Goal: Task Accomplishment & Management: Manage account settings

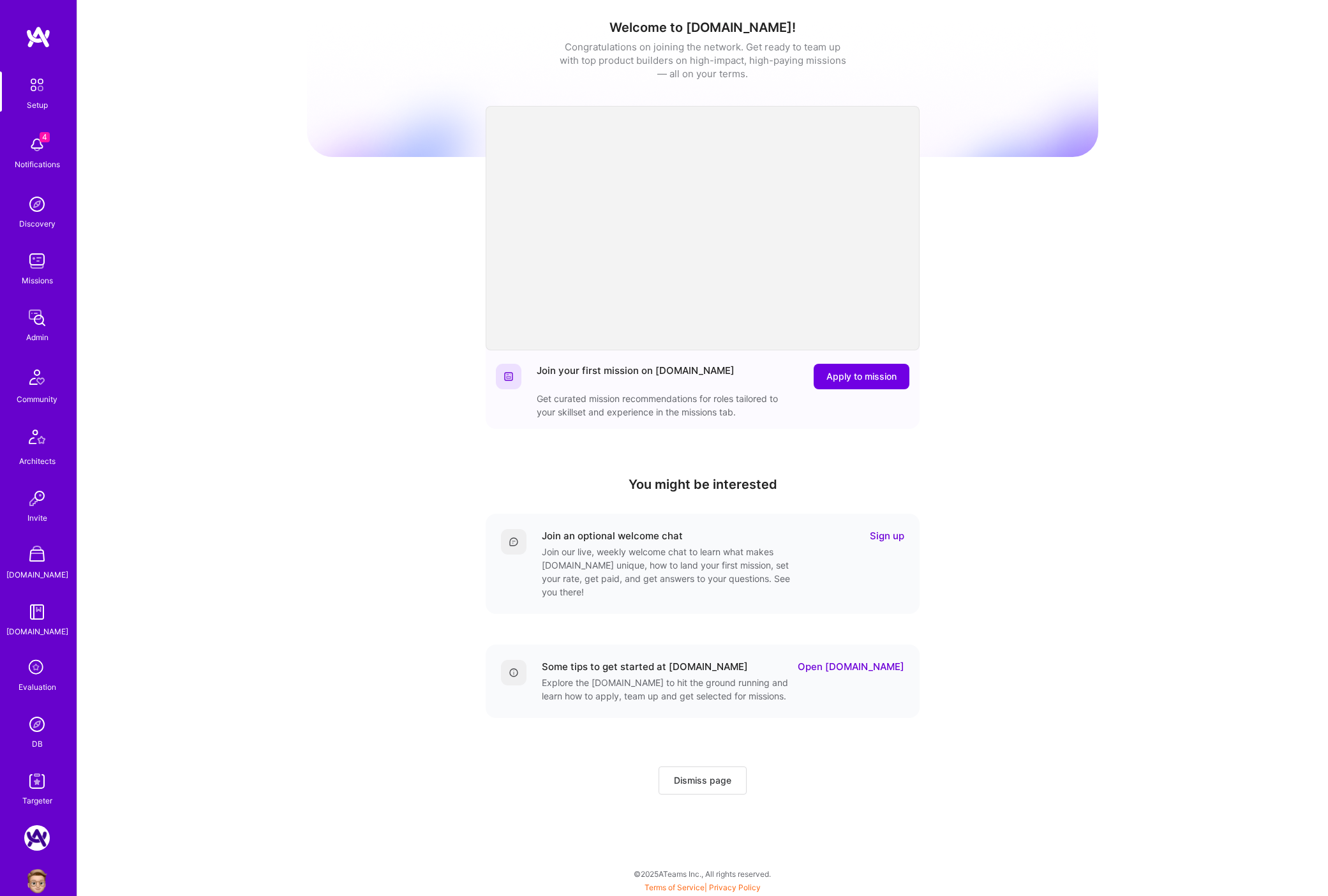
click at [41, 725] on img at bounding box center [37, 725] width 26 height 26
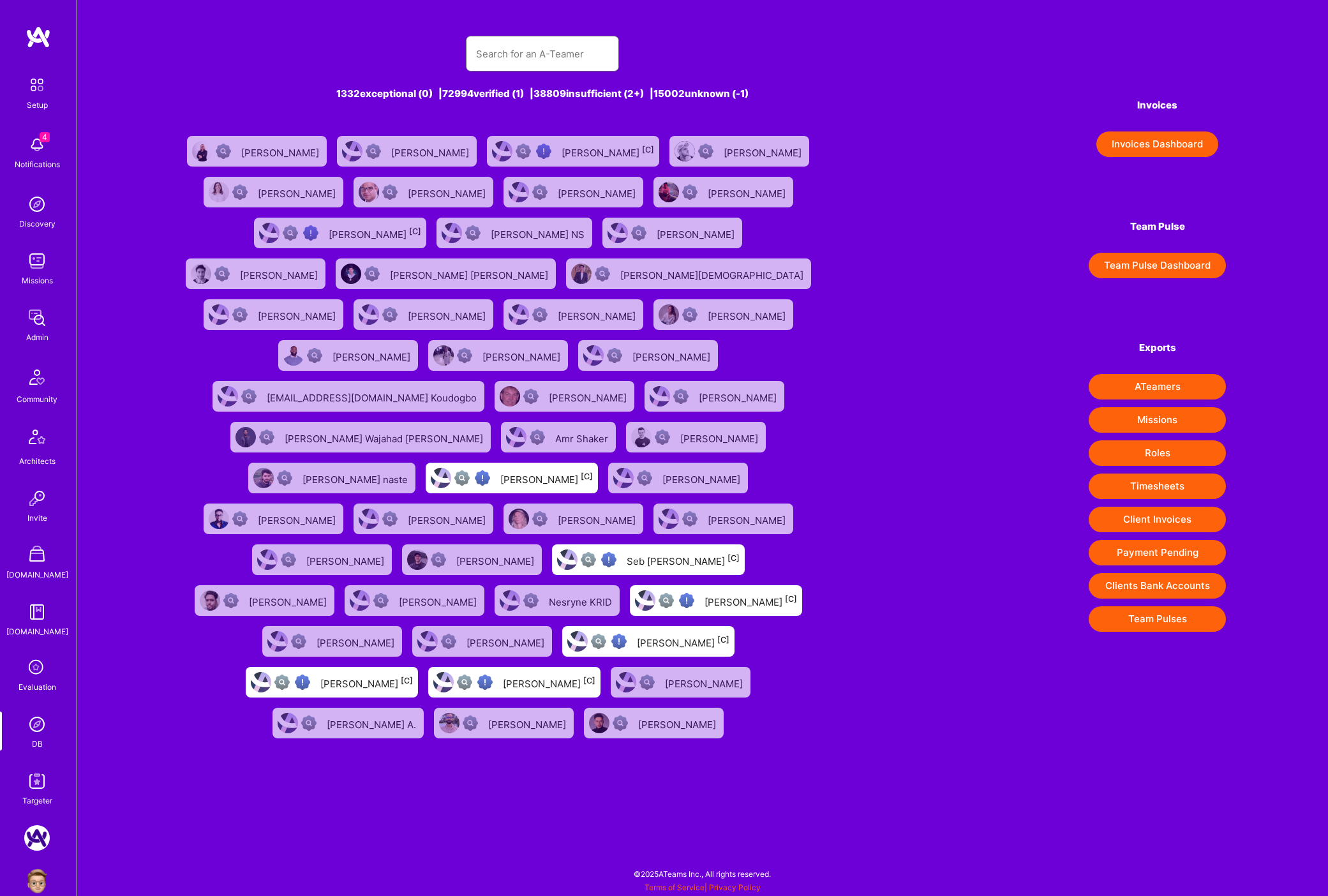
click at [544, 56] on input "text" at bounding box center [542, 54] width 133 height 33
paste input "[PERSON_NAME] (Seb) [PERSON_NAME]"
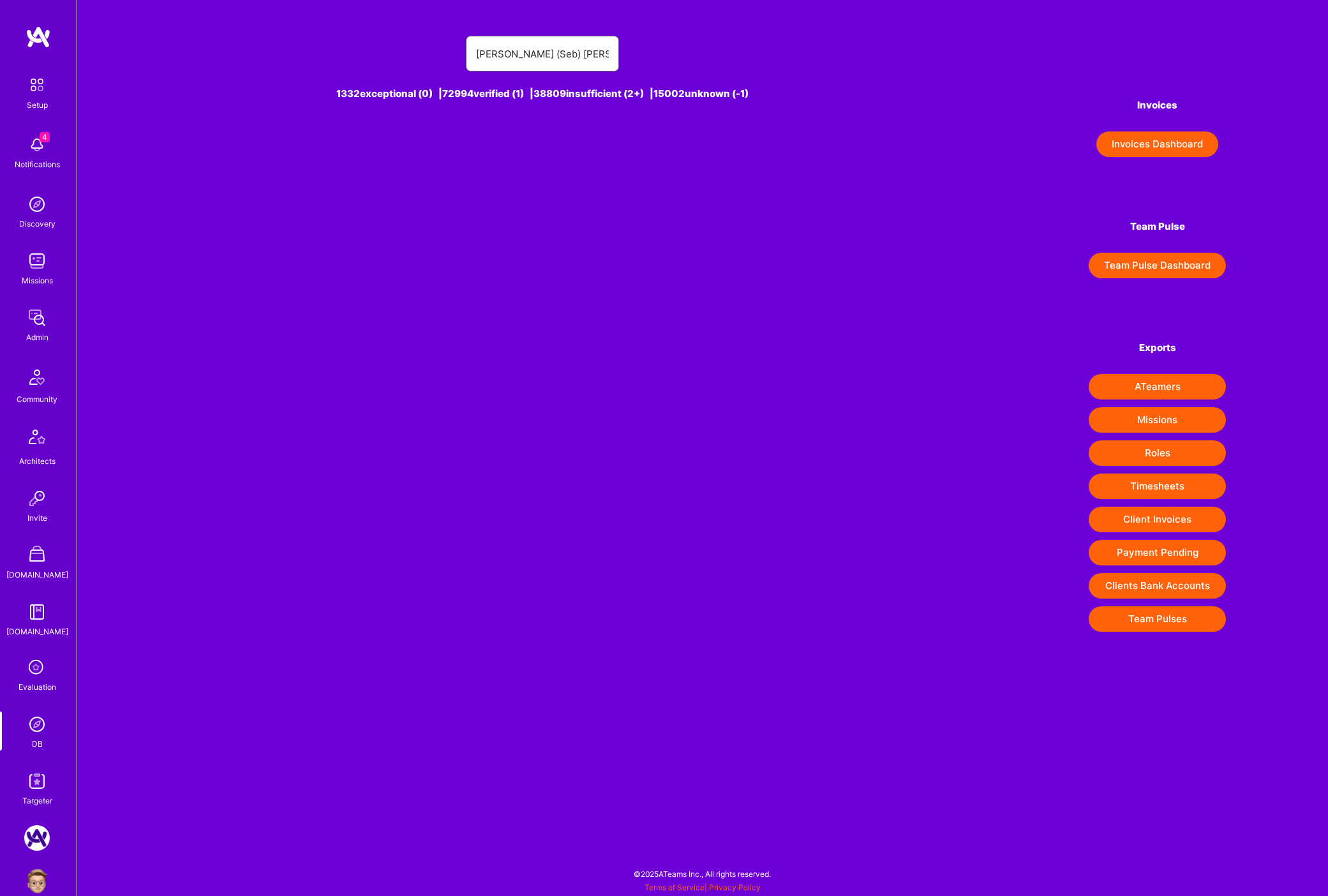
drag, startPoint x: 551, startPoint y: 56, endPoint x: 526, endPoint y: 56, distance: 25.0
click at [526, 56] on input "[PERSON_NAME] (Seb) [PERSON_NAME]" at bounding box center [542, 54] width 133 height 33
type input "[PERSON_NAME]"
click at [537, 146] on div "[PERSON_NAME] [1]" at bounding box center [522, 151] width 91 height 17
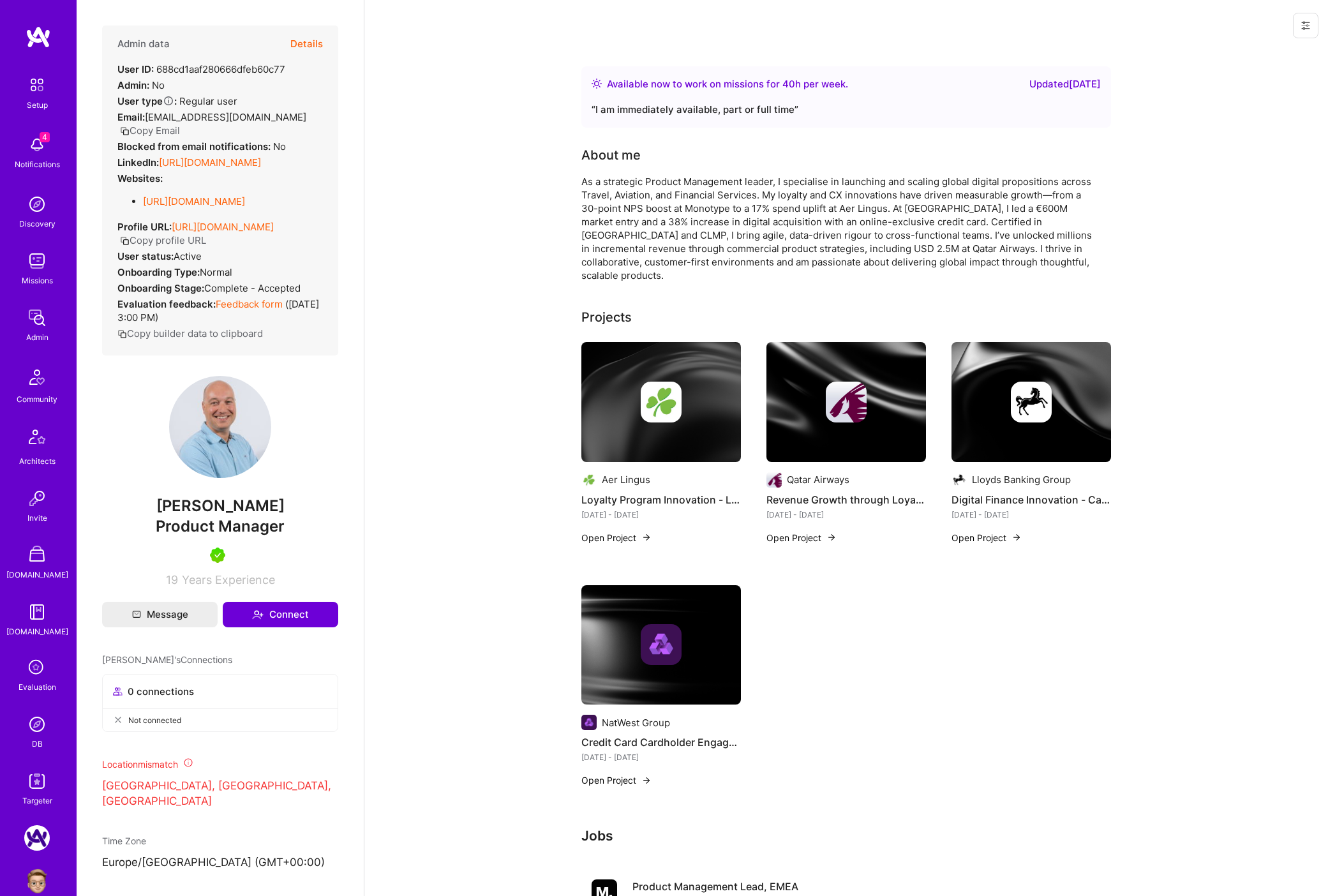
click at [309, 44] on button "Details" at bounding box center [306, 44] width 33 height 37
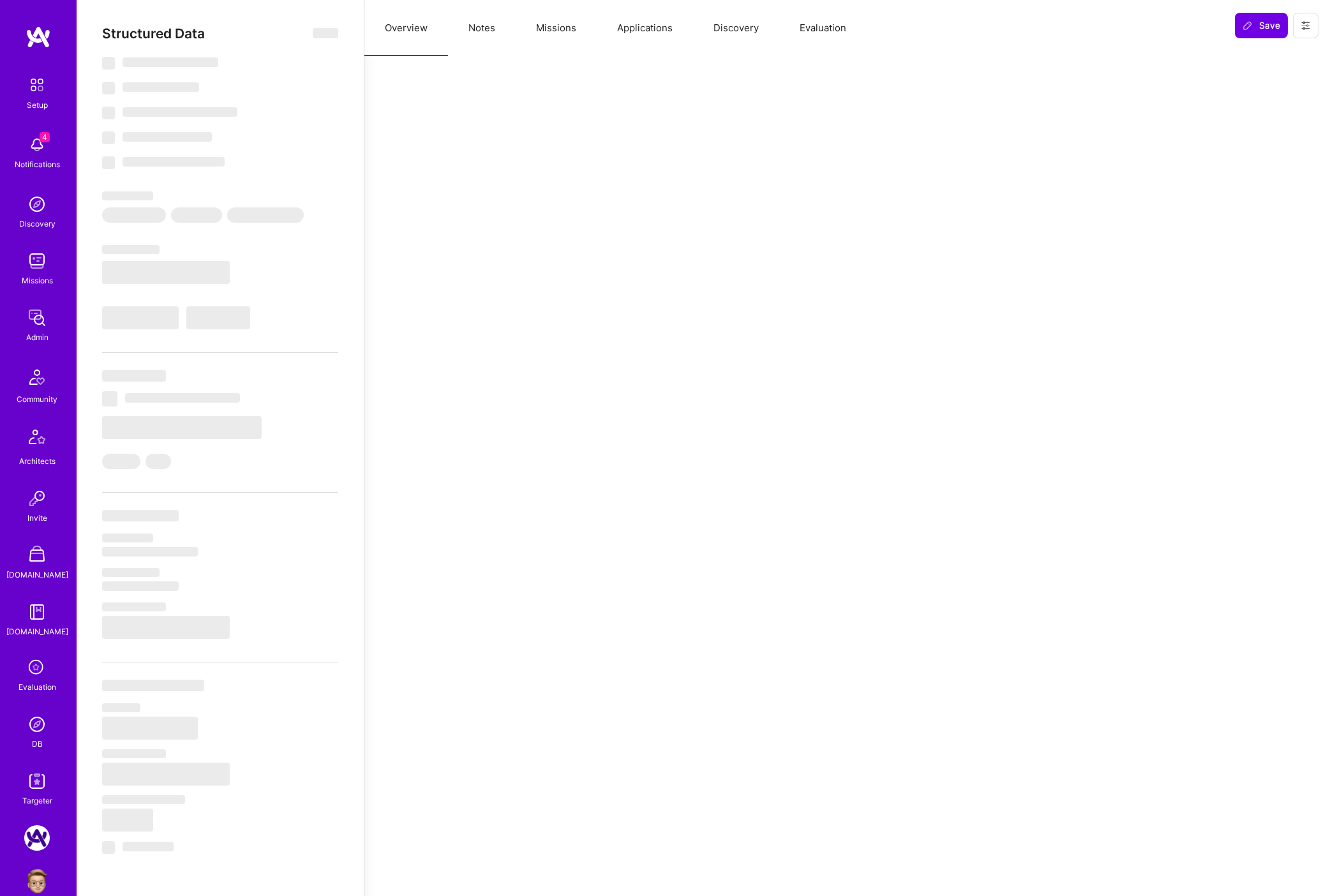
click at [544, 32] on button "Missions" at bounding box center [556, 28] width 81 height 56
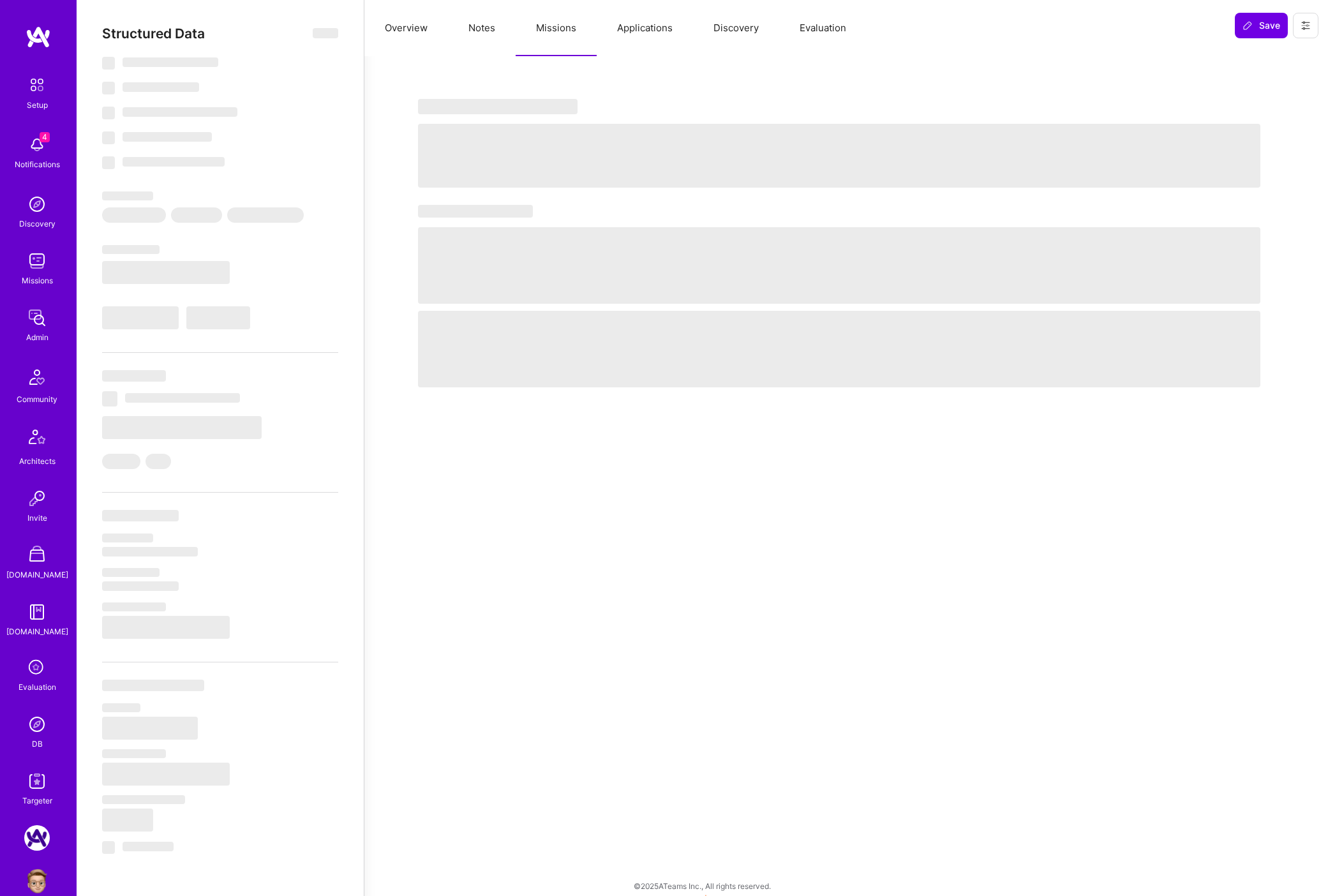
click at [660, 35] on button "Applications" at bounding box center [645, 28] width 96 height 56
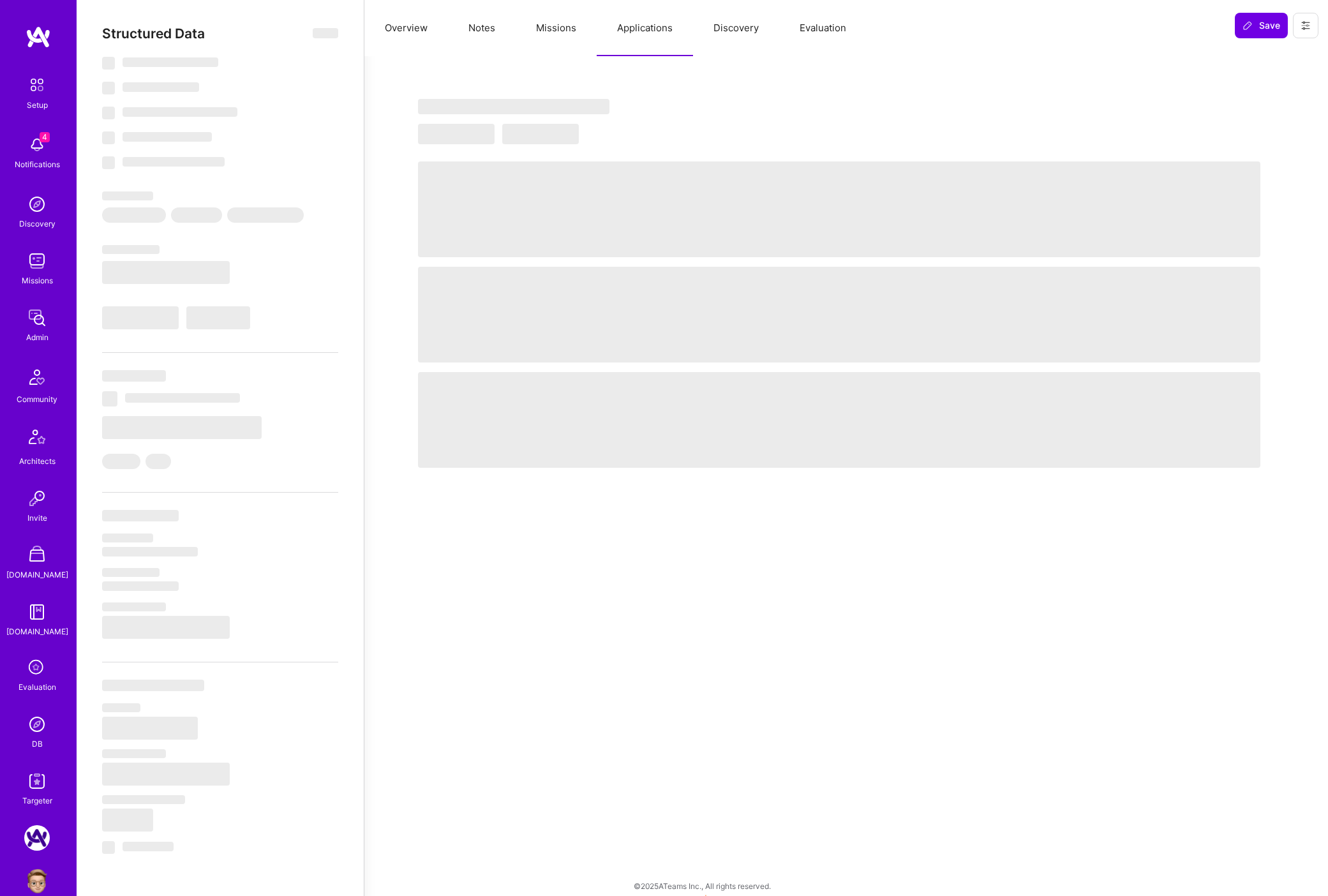
select select "Right Now"
select select "5"
select select "7"
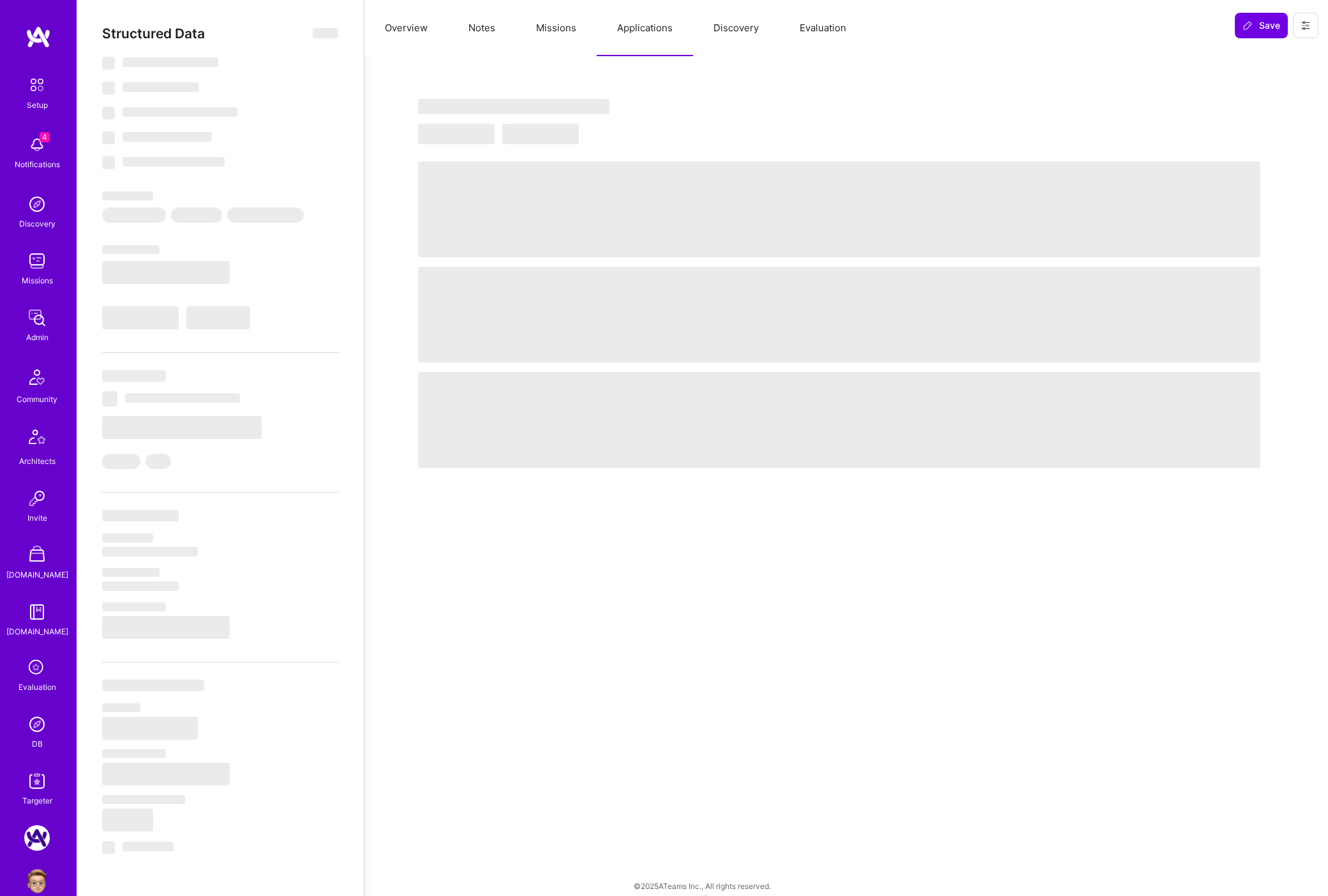
select select "GB"
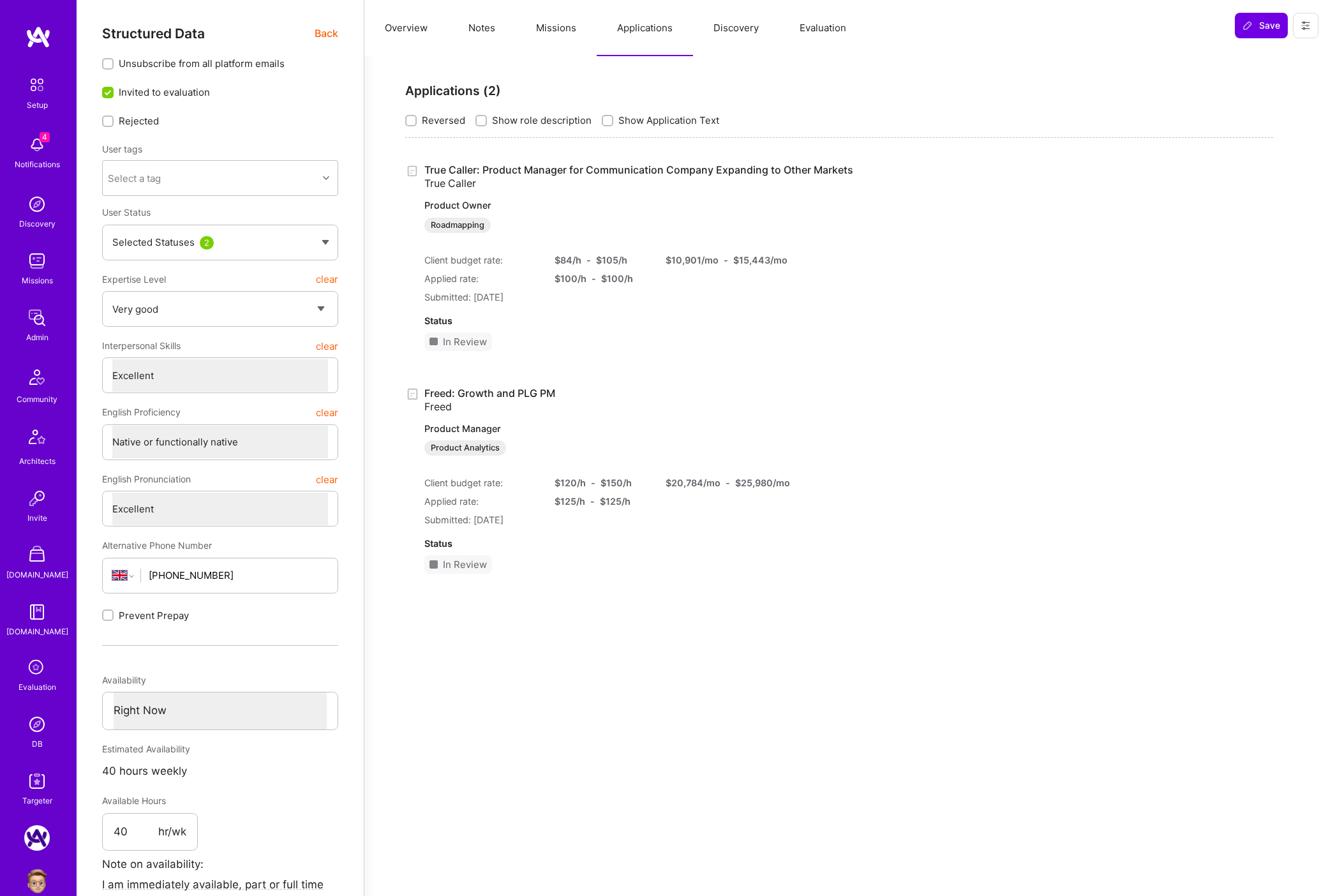
click at [488, 35] on button "Notes" at bounding box center [481, 28] width 67 height 56
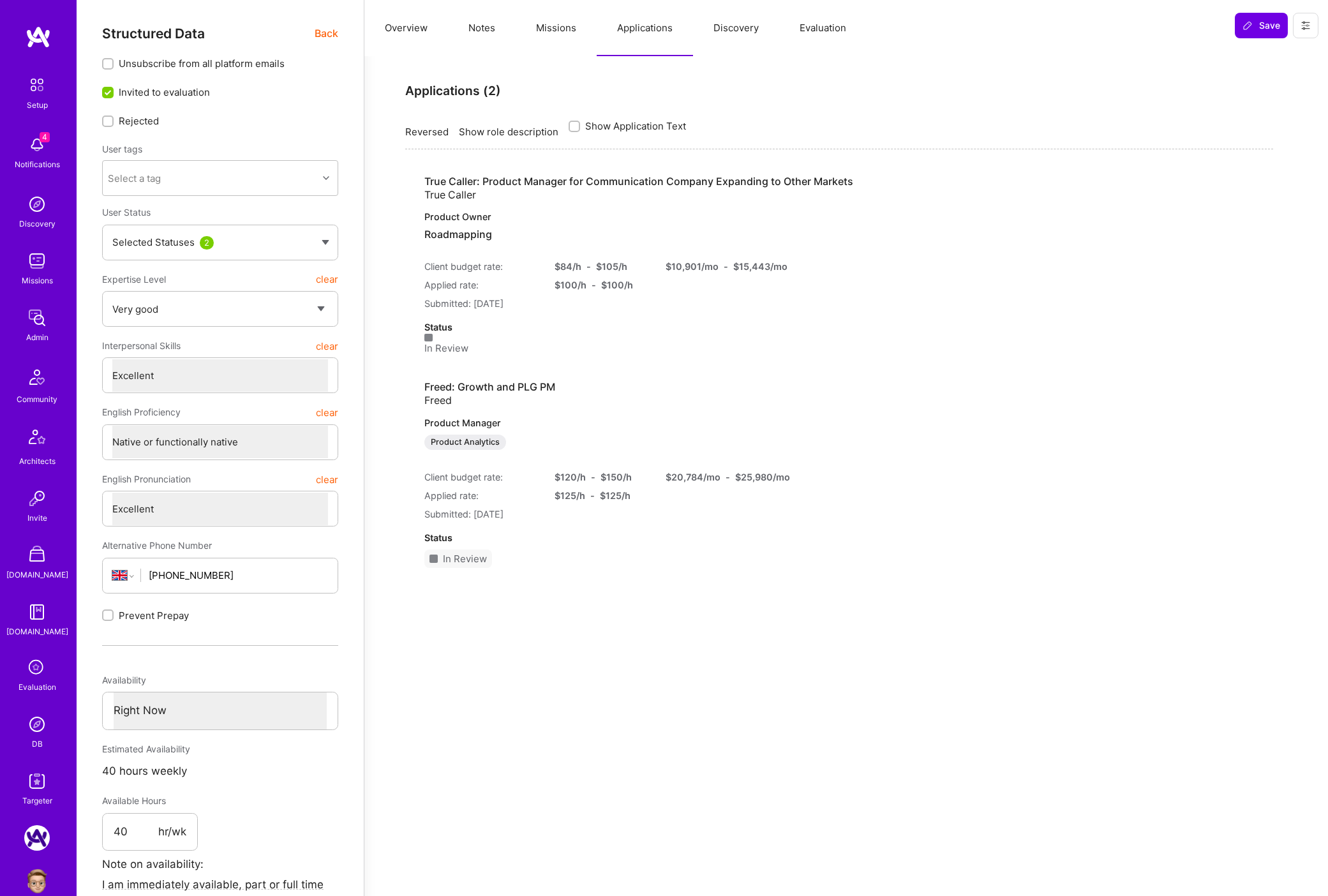
type textarea "x"
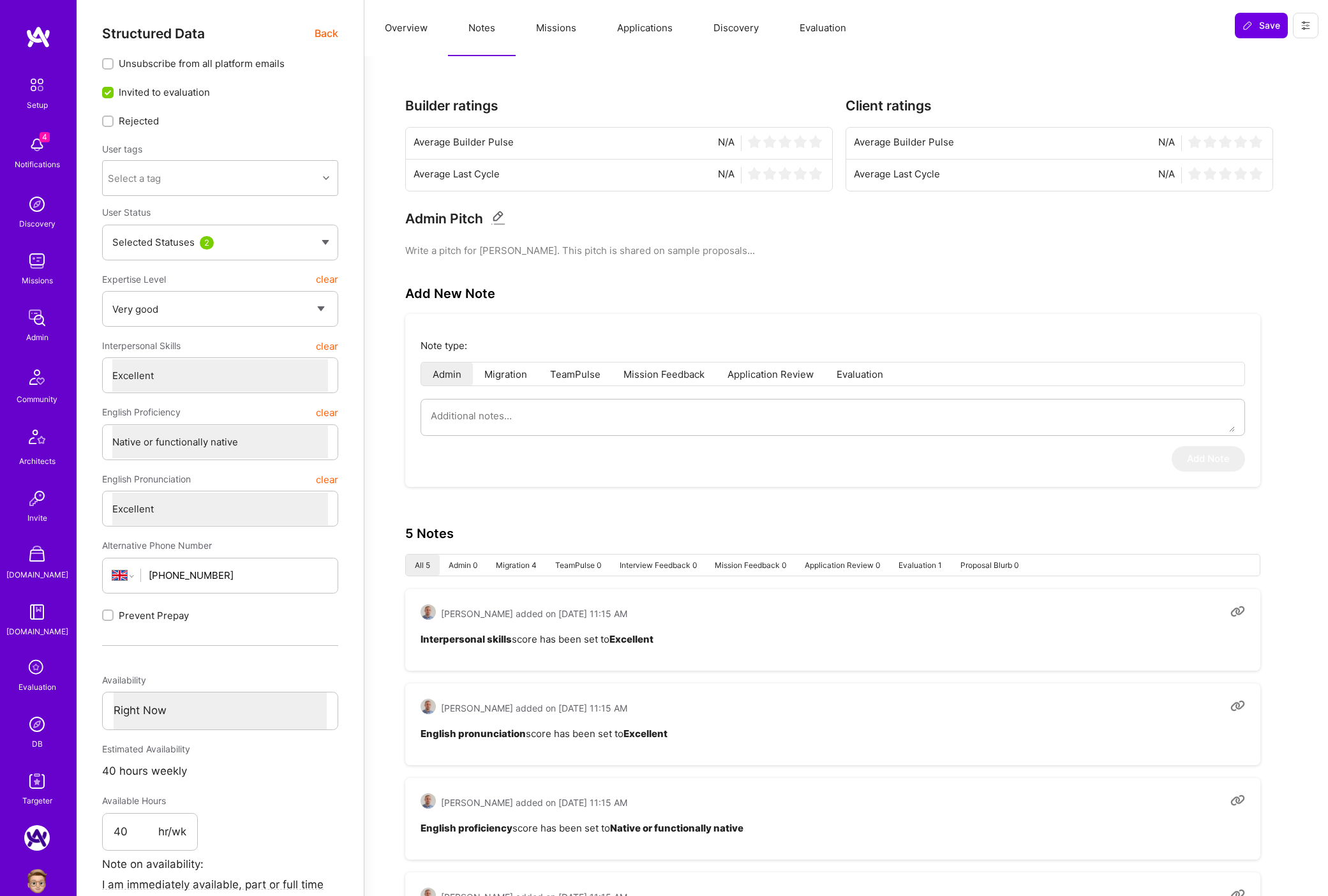
click at [37, 376] on img at bounding box center [37, 377] width 31 height 31
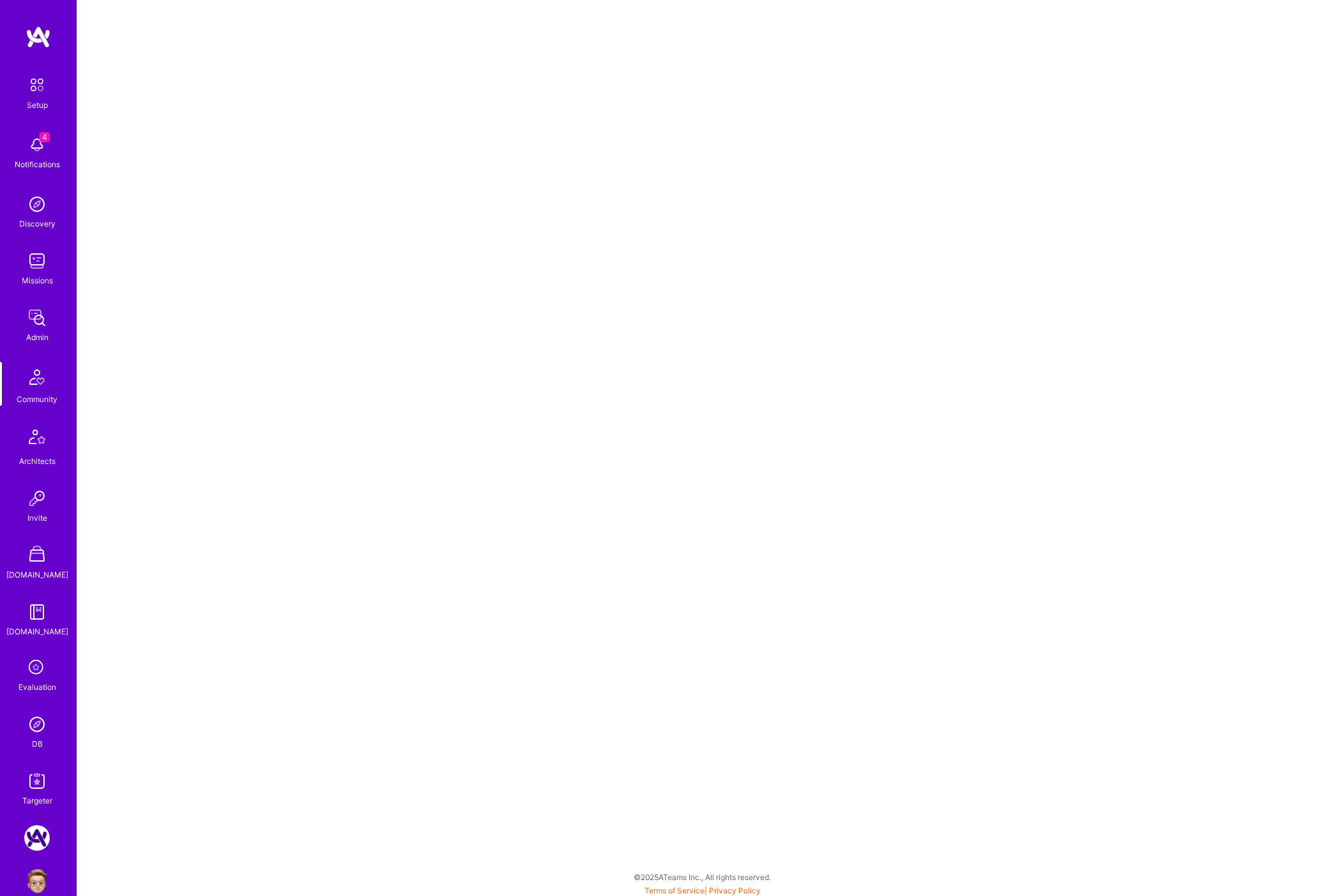
click at [53, 264] on link "Missions" at bounding box center [37, 268] width 79 height 39
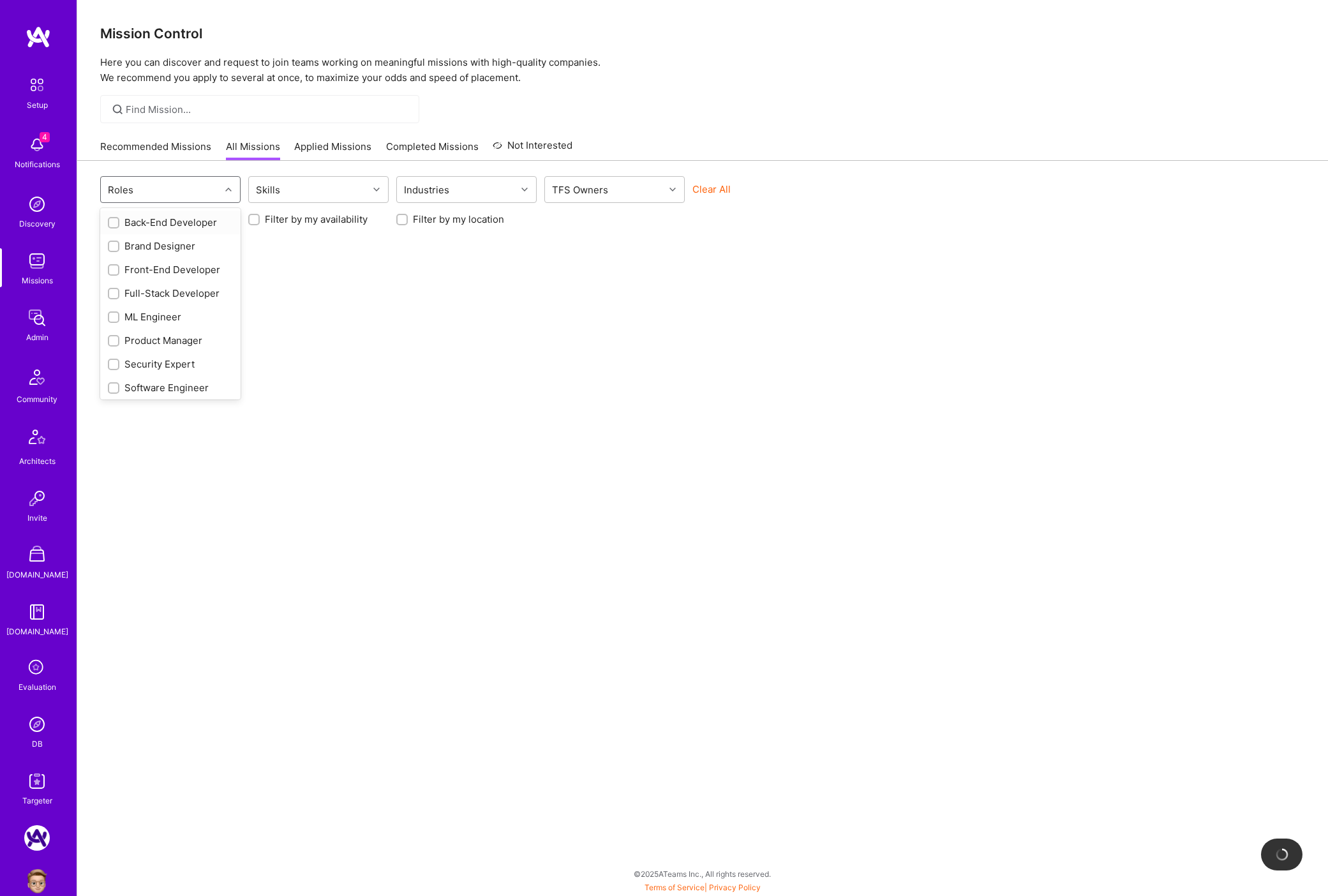
click at [160, 184] on div "Roles" at bounding box center [160, 189] width 119 height 26
type input "prod"
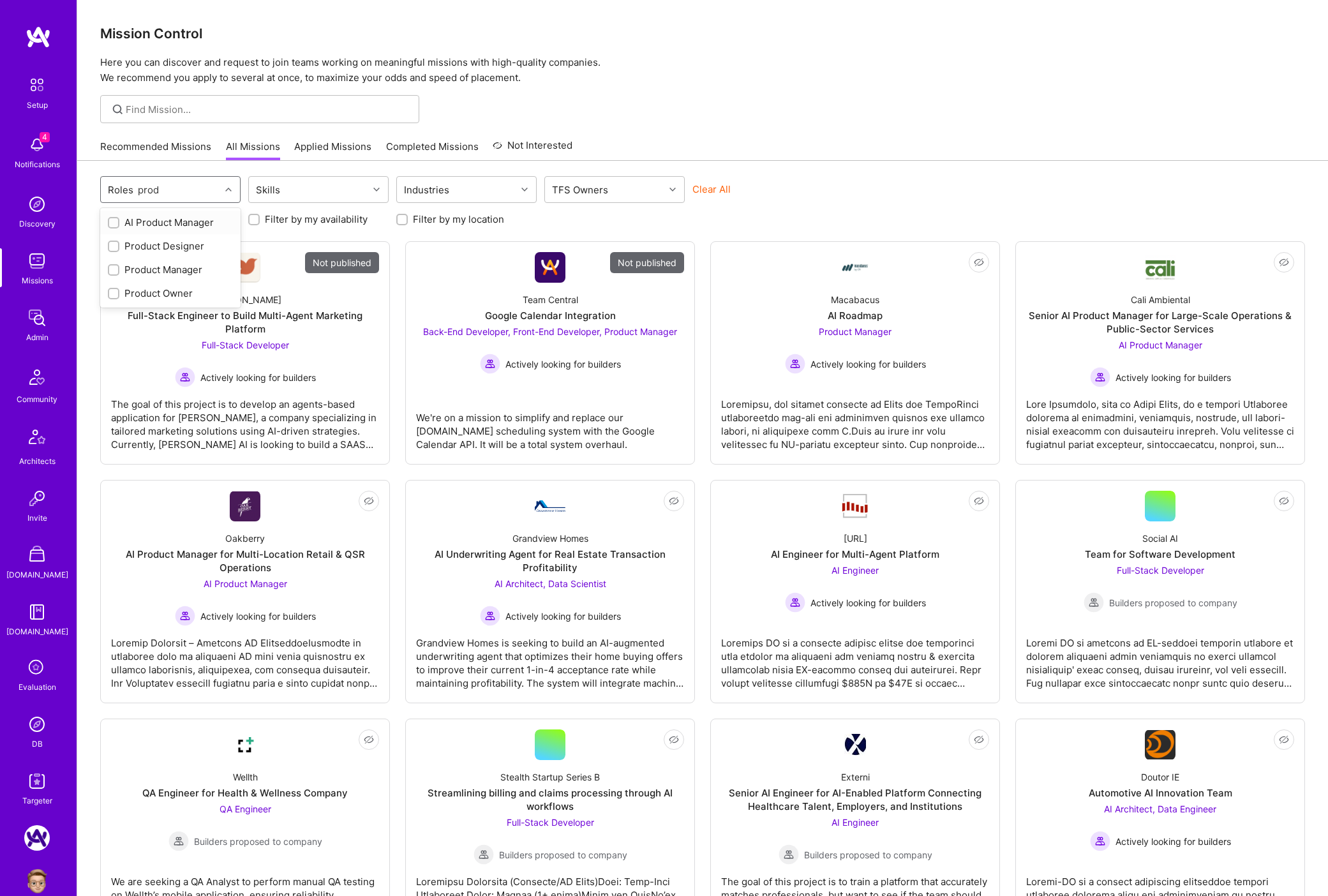
click at [155, 230] on div "AI Product Manager" at bounding box center [170, 222] width 141 height 24
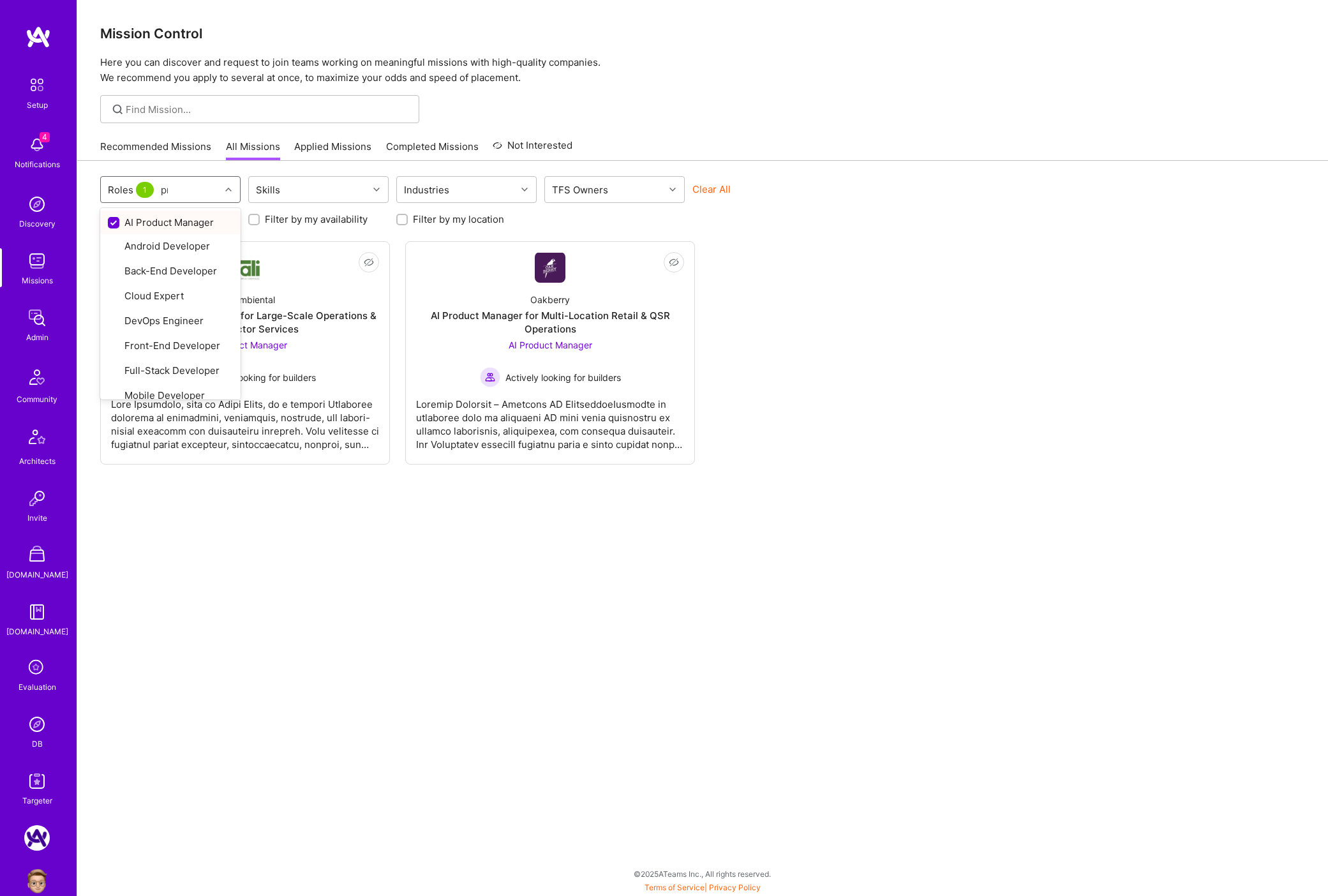
type input "prod"
click at [117, 269] on div at bounding box center [114, 270] width 12 height 12
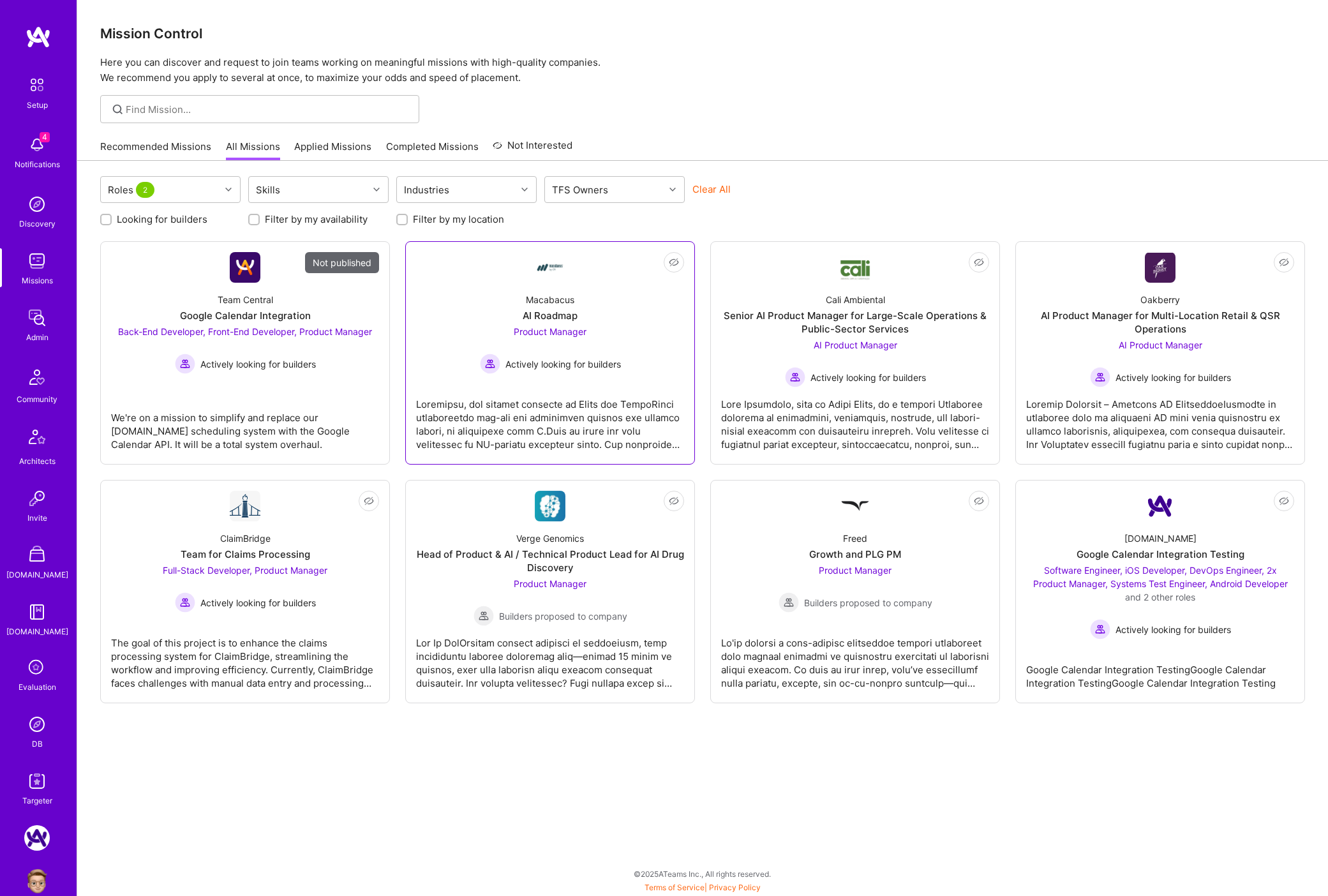
click at [546, 303] on div "Macabacus" at bounding box center [550, 299] width 49 height 13
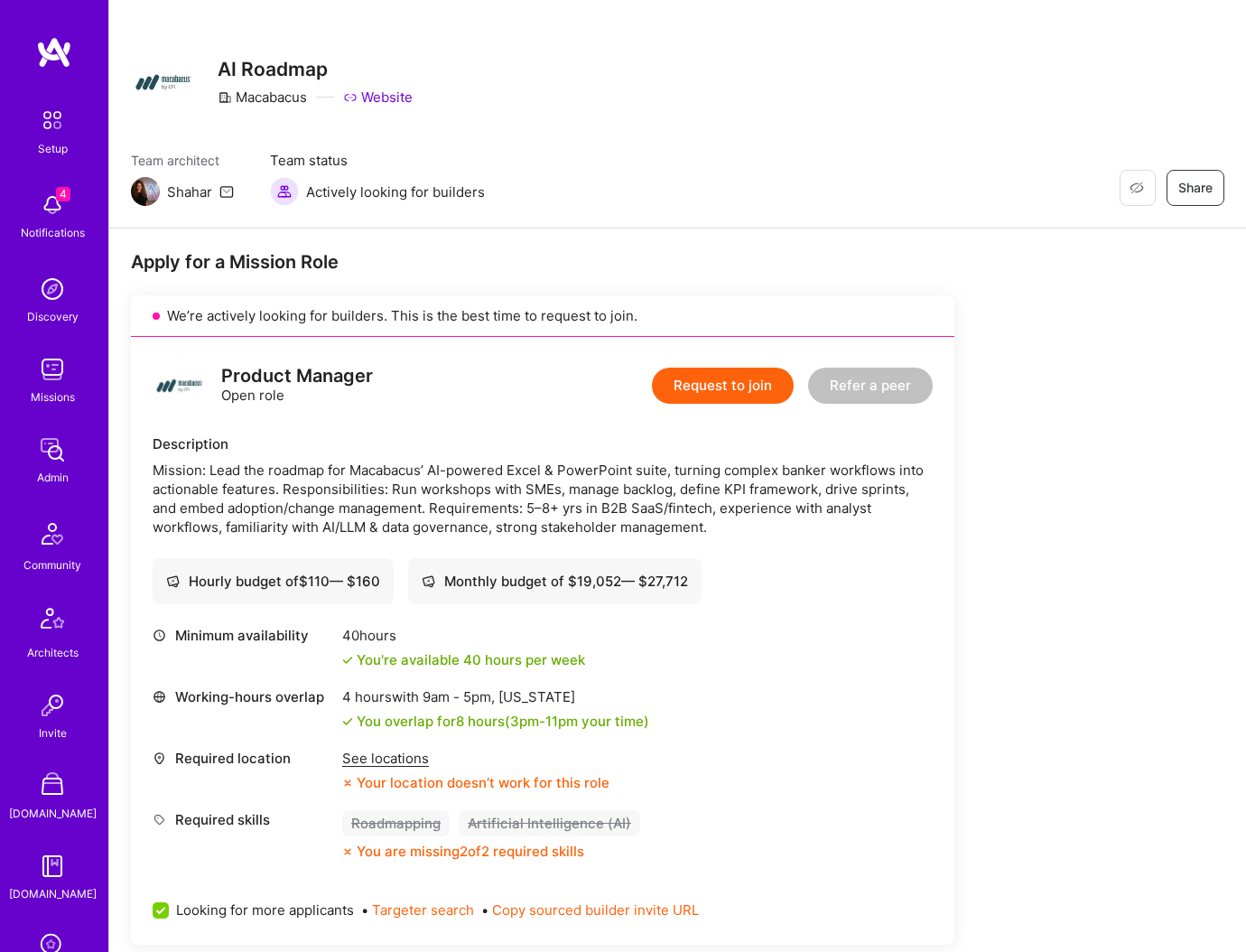
scroll to position [96, 0]
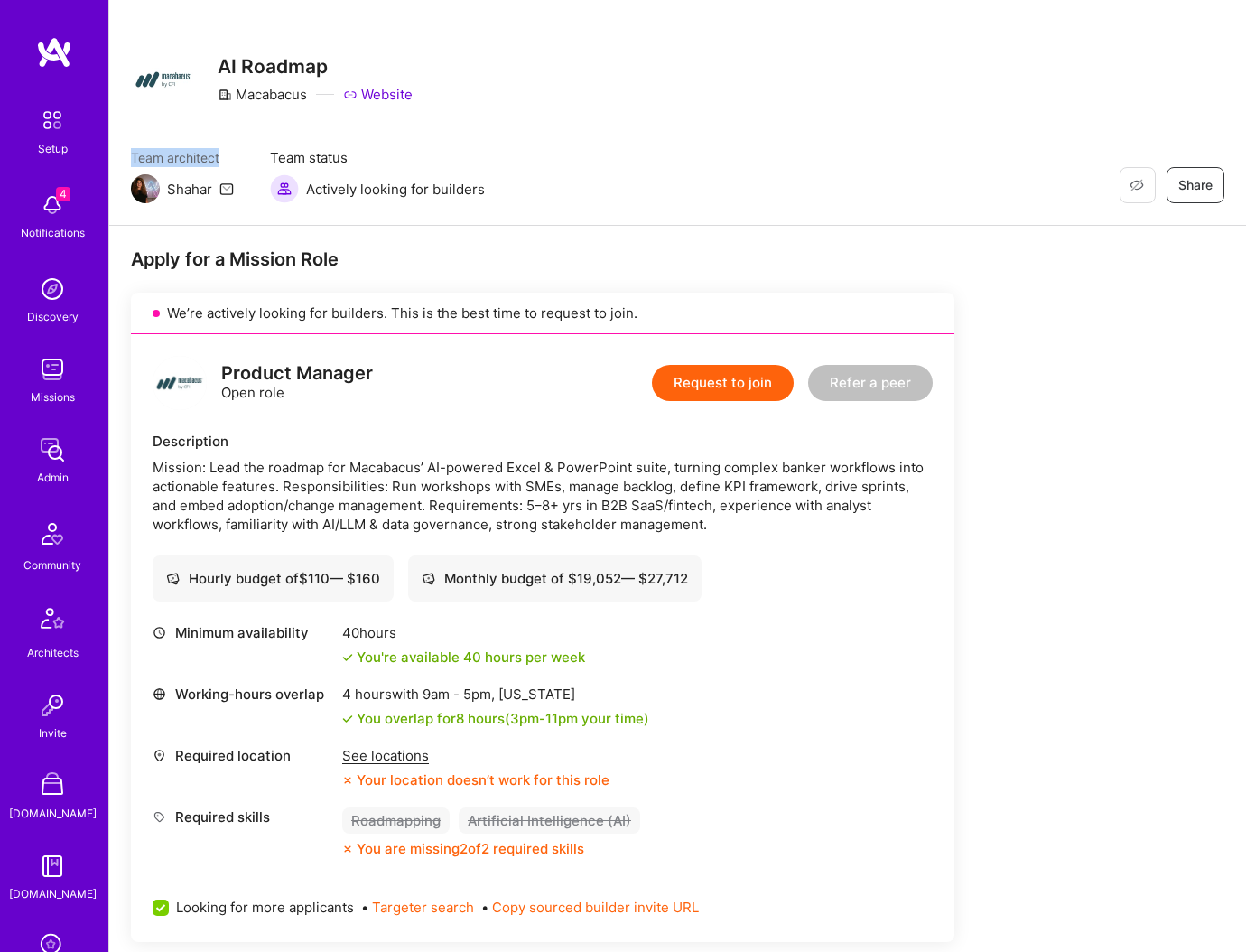
drag, startPoint x: 132, startPoint y: 159, endPoint x: 233, endPoint y: 159, distance: 101.0
click at [233, 159] on div "Team architect Shahar Team status Actively looking for builders" at bounding box center [308, 175] width 354 height 55
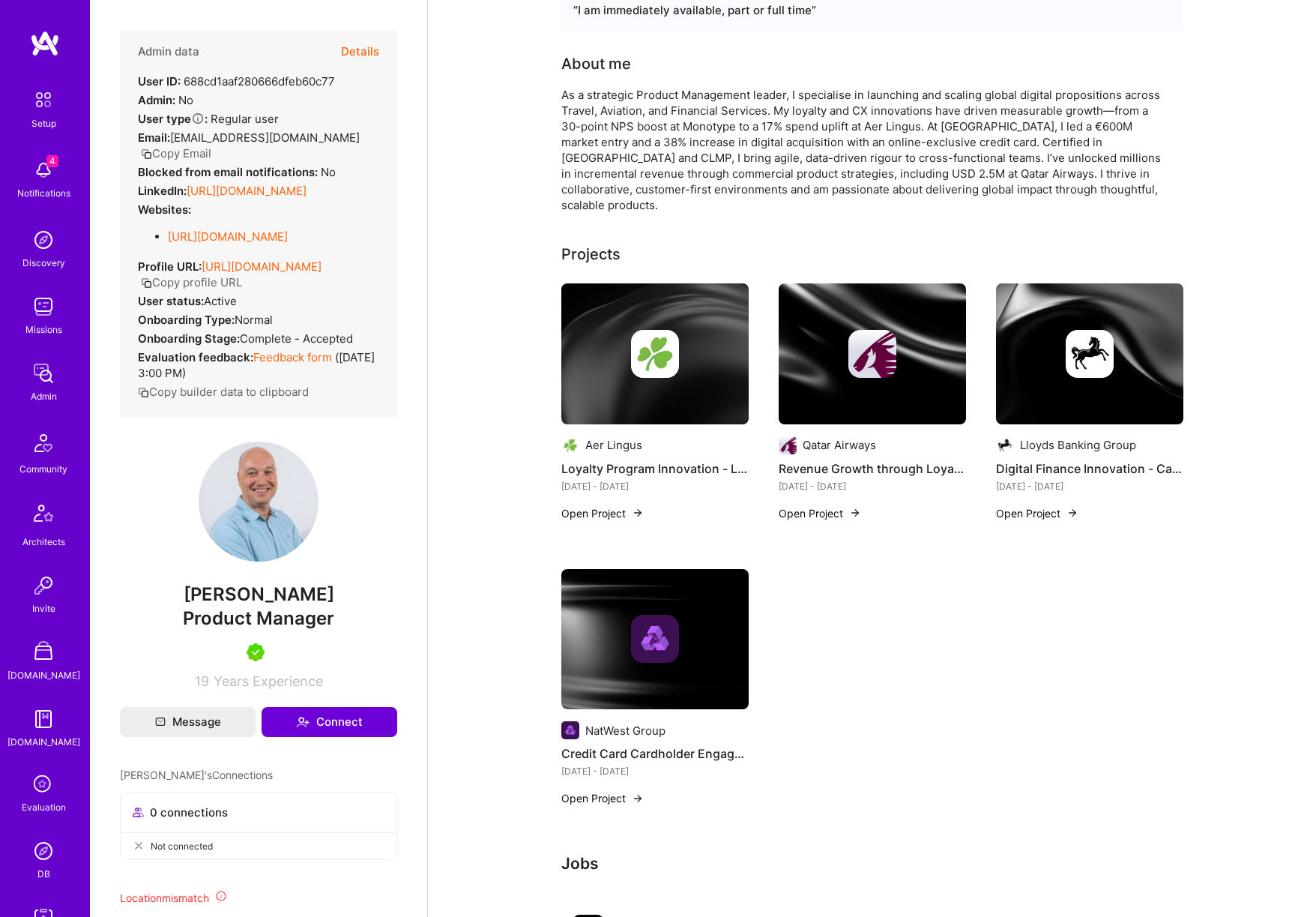
scroll to position [115, 0]
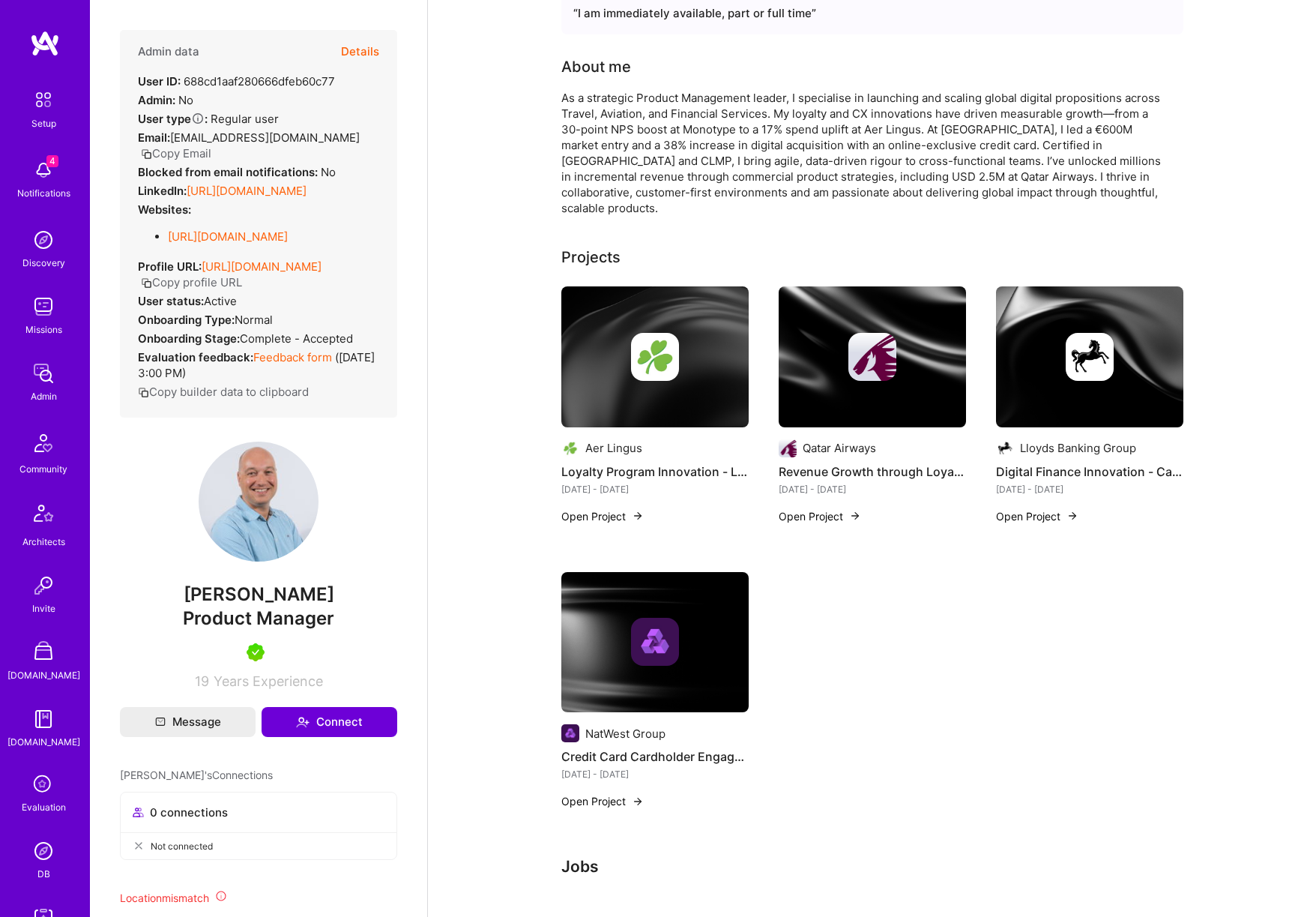
click at [611, 374] on img at bounding box center [655, 357] width 188 height 141
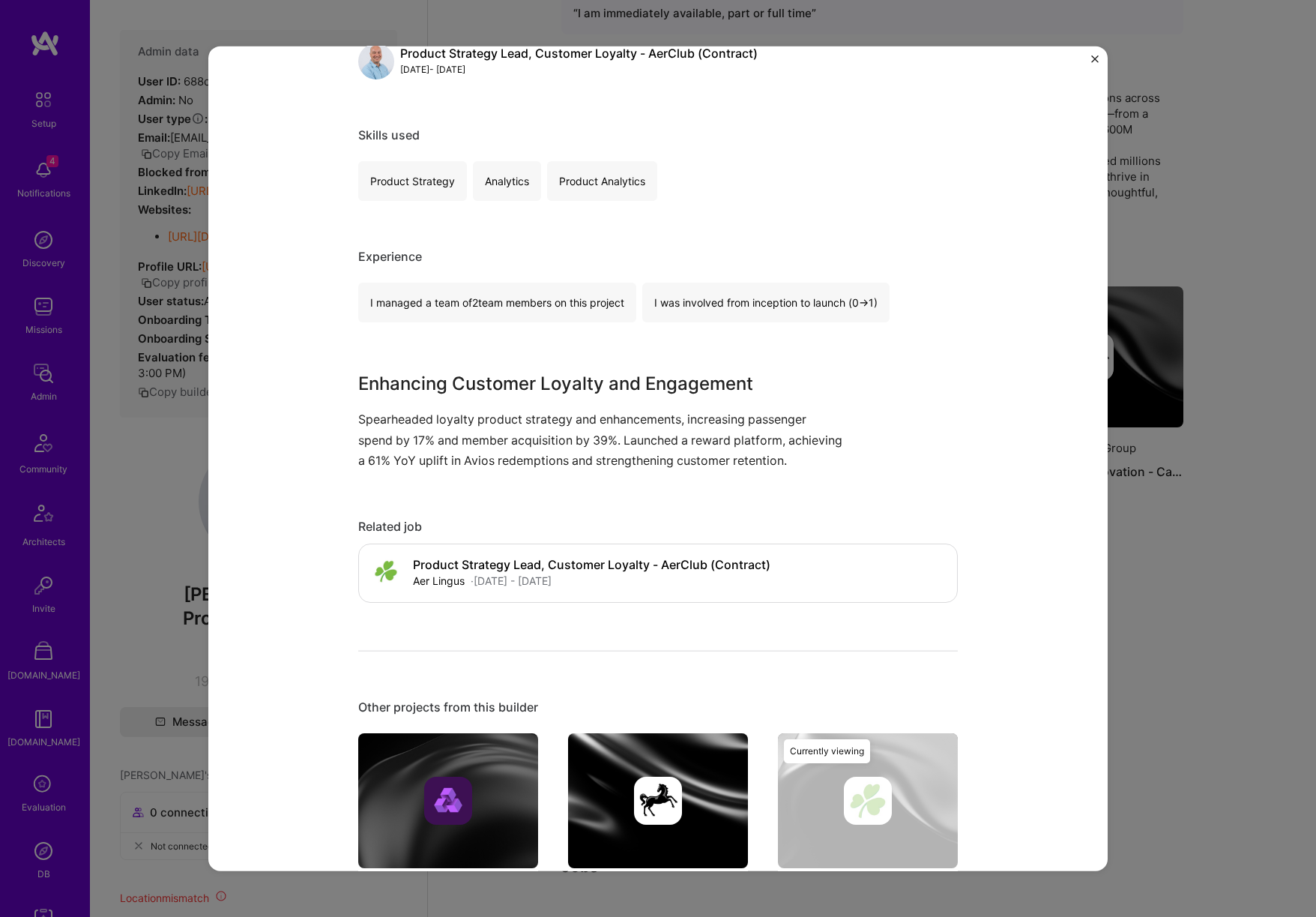
scroll to position [227, 0]
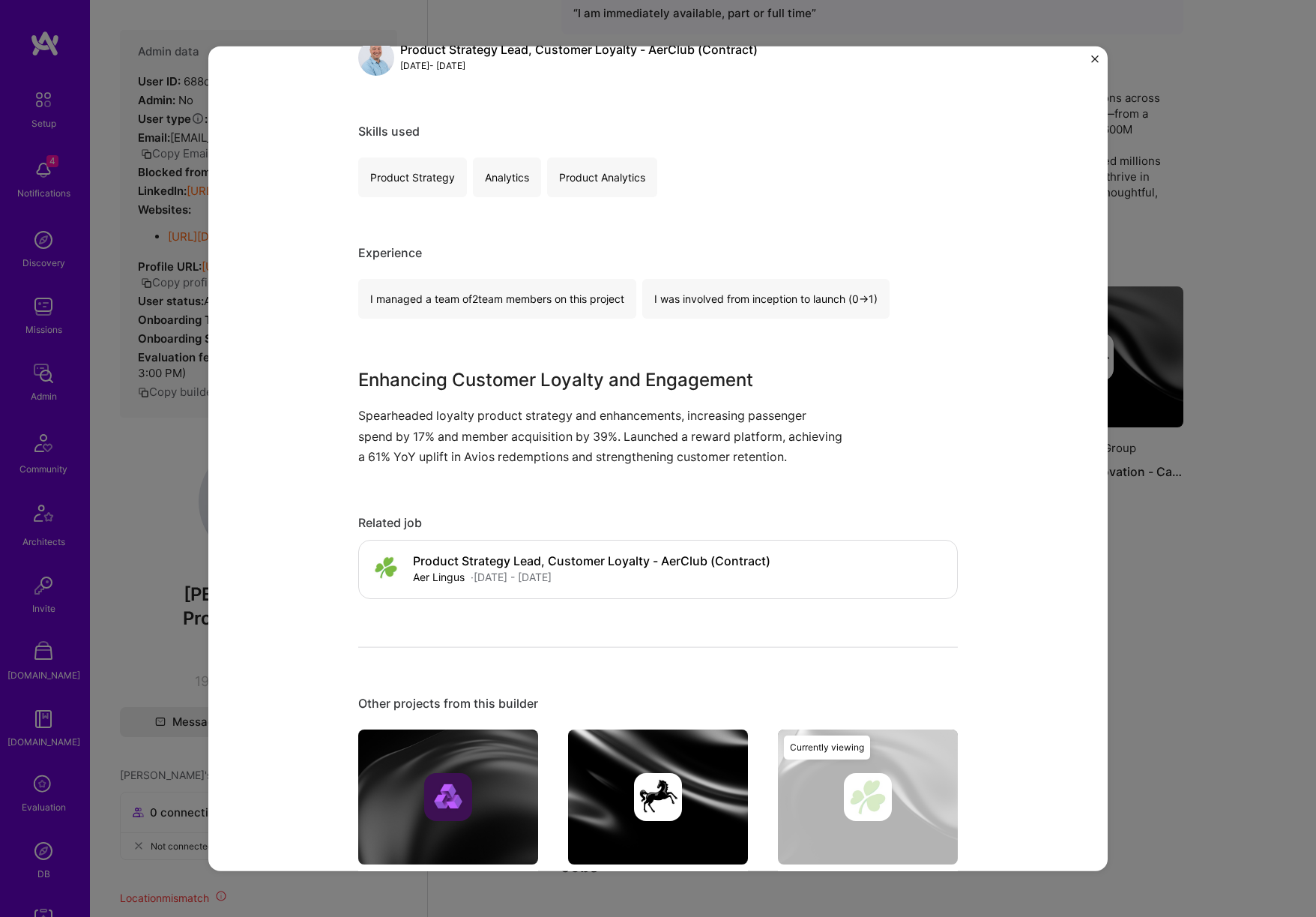
click at [1171, 519] on div "Loyalty Program Innovation - Launch of Reward Platform Aer Lingus Airlines / Av…" at bounding box center [658, 458] width 1316 height 917
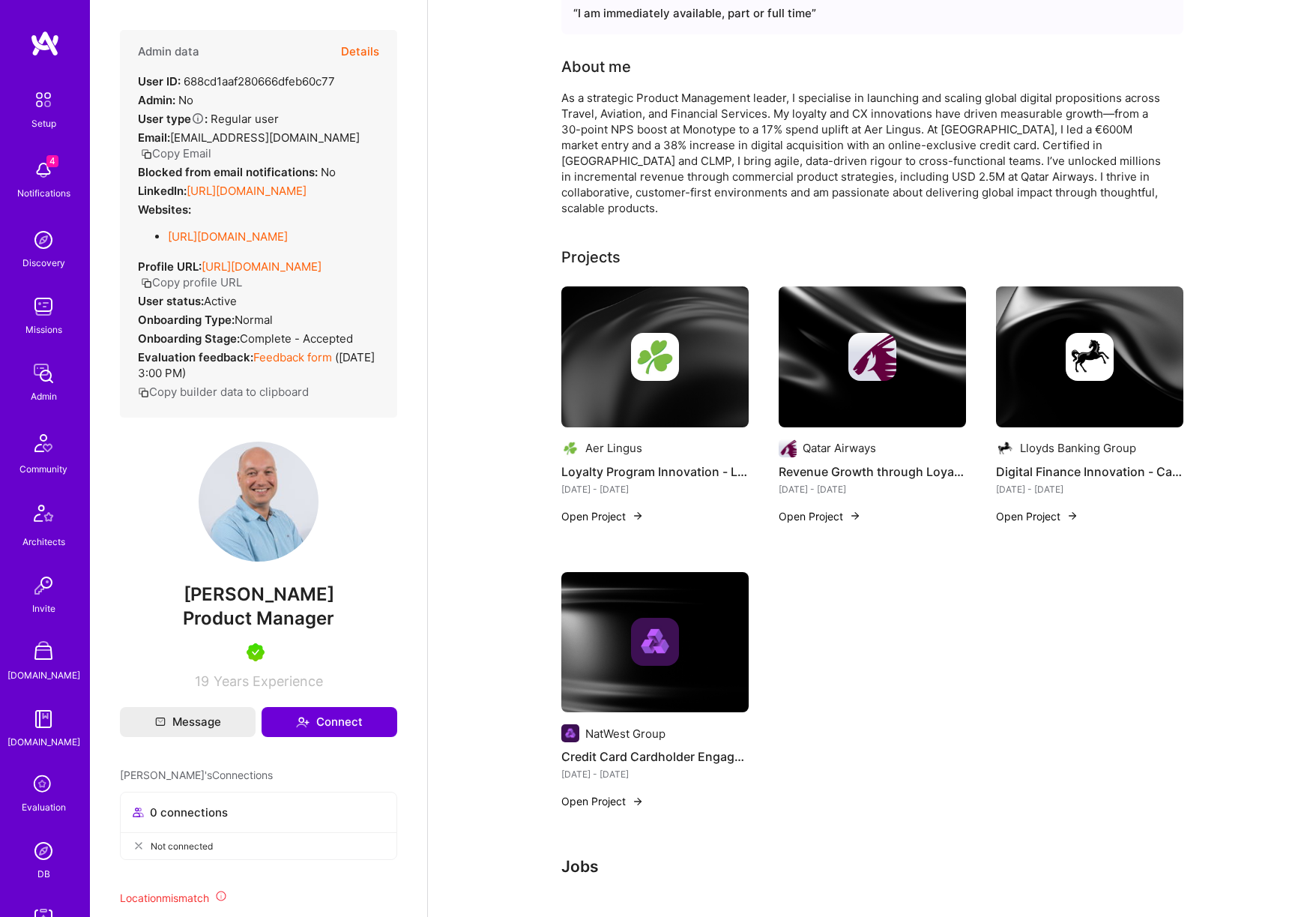
click at [1125, 385] on img at bounding box center [1090, 357] width 188 height 141
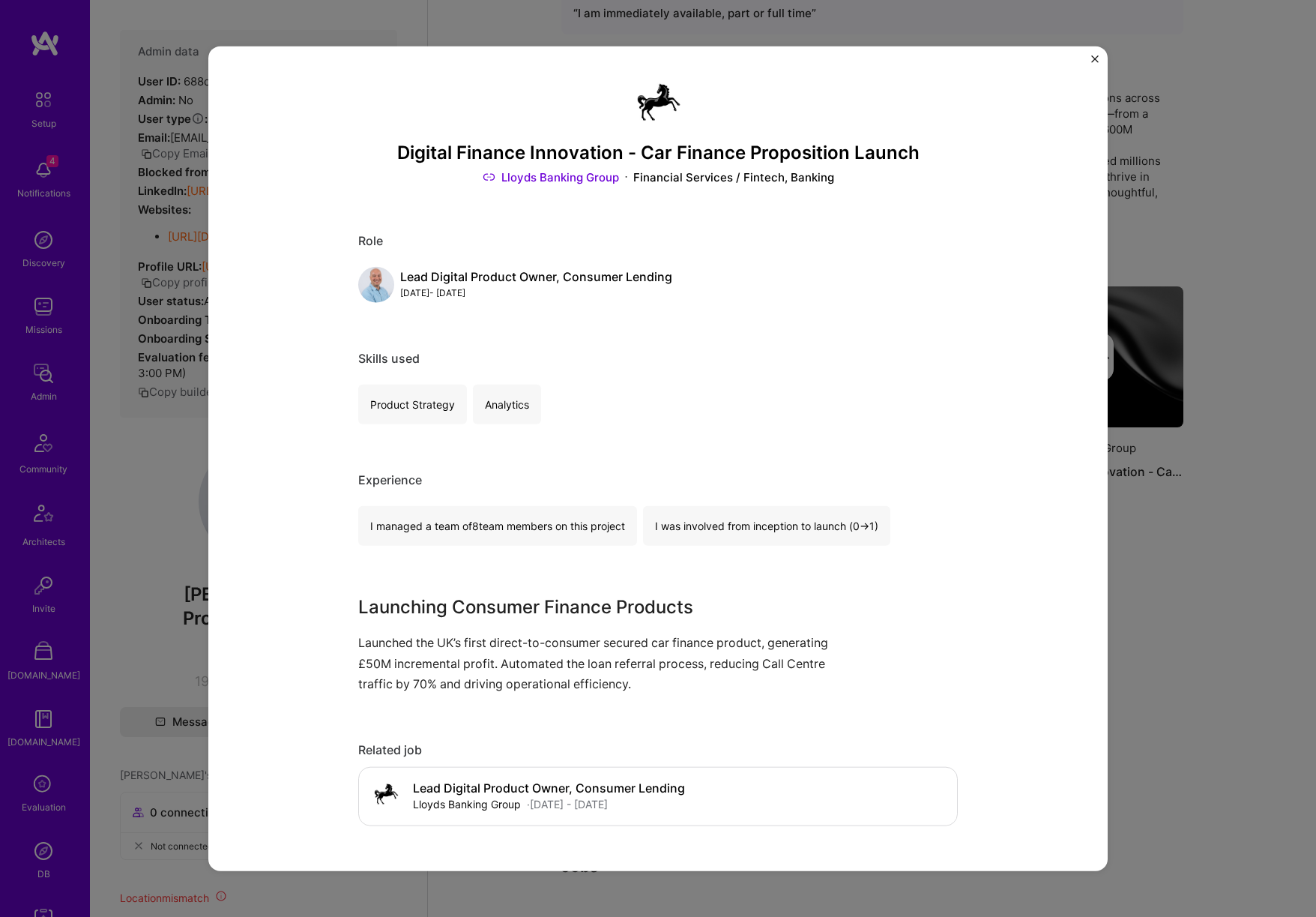
click at [1214, 547] on div "Digital Finance Innovation - Car Finance Proposition Launch Lloyds Banking Grou…" at bounding box center [658, 458] width 1316 height 917
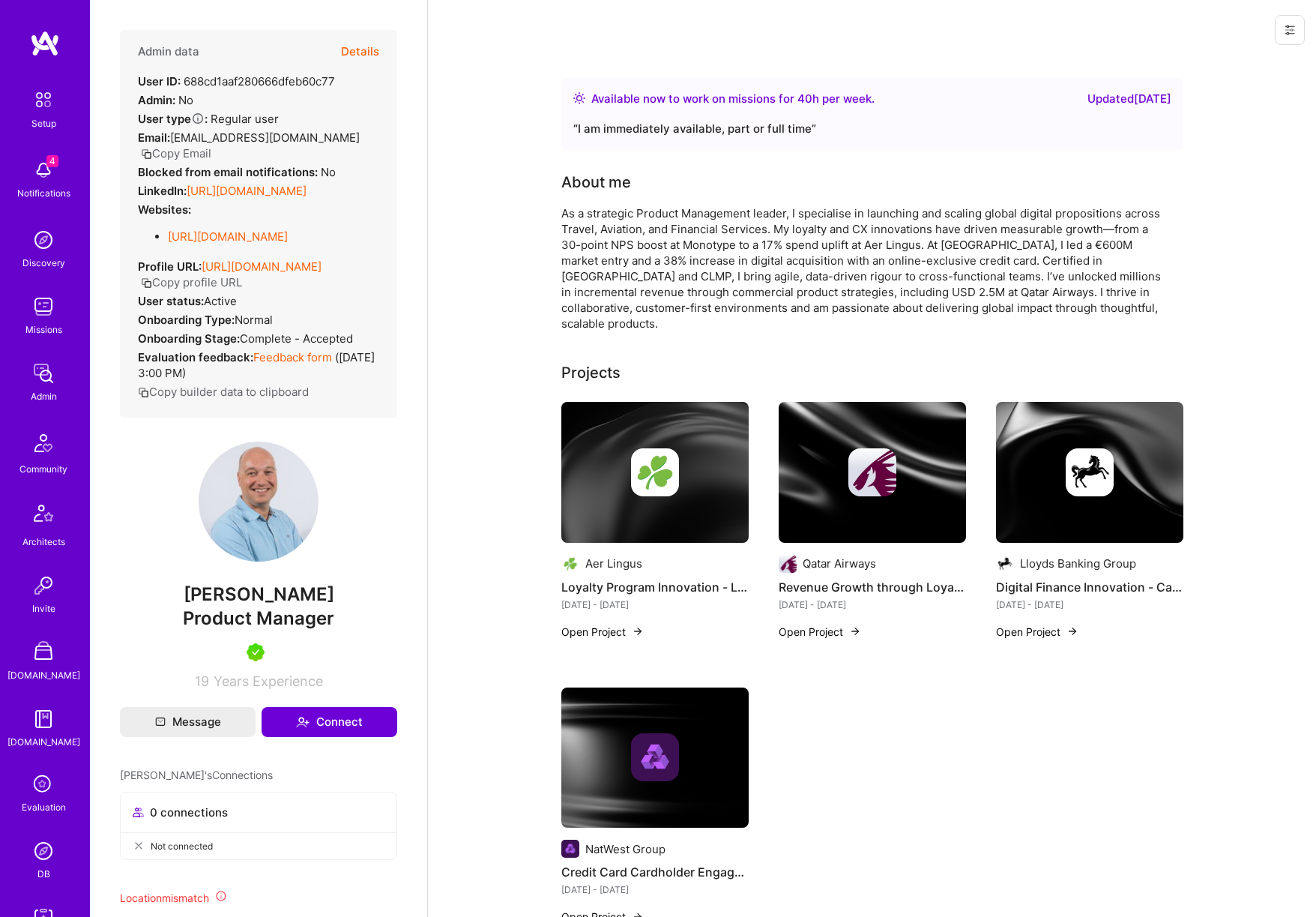
click at [1311, 47] on div at bounding box center [1287, 30] width 59 height 60
click at [1284, 38] on button at bounding box center [1290, 30] width 30 height 30
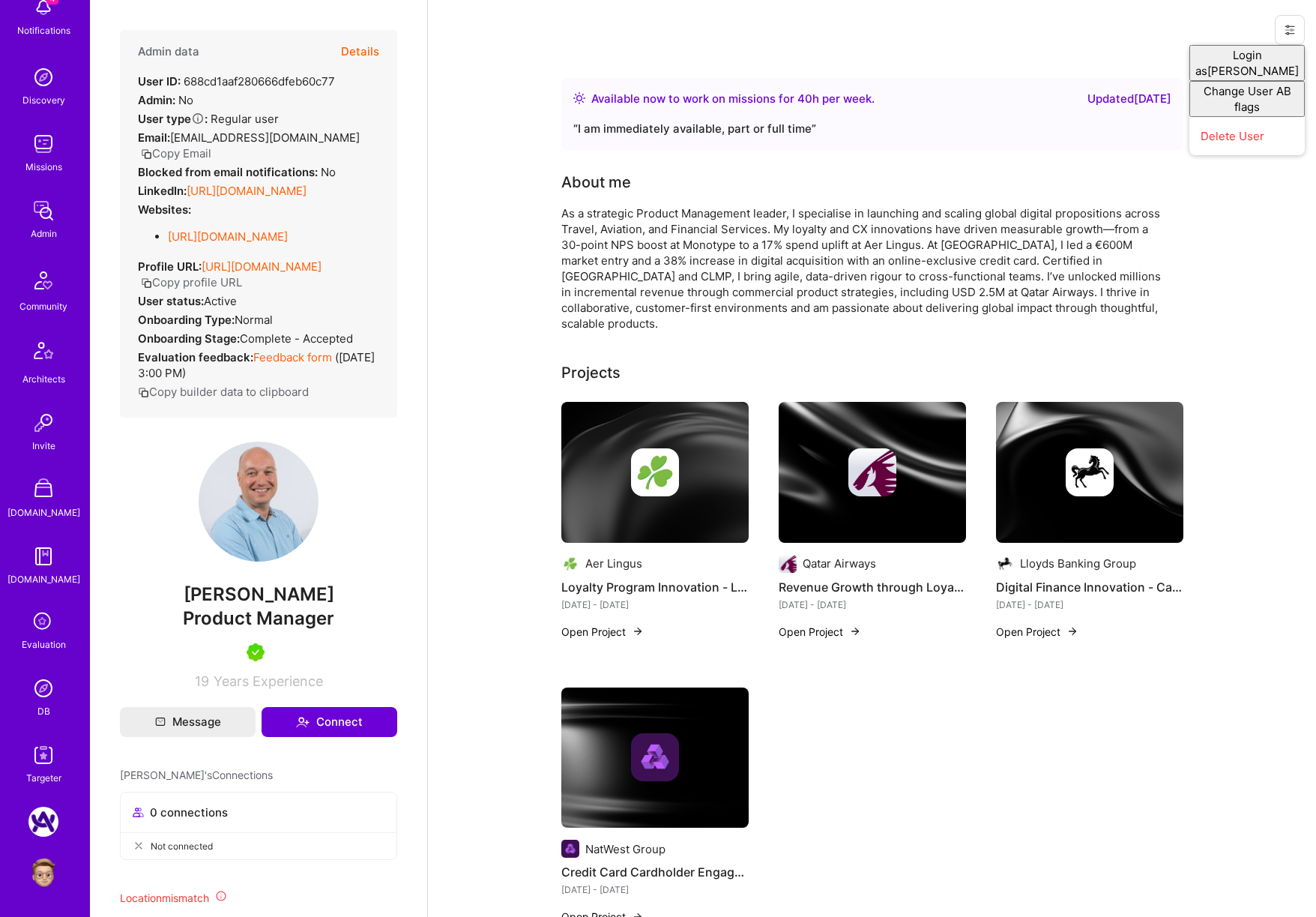
click at [38, 698] on img at bounding box center [44, 689] width 30 height 30
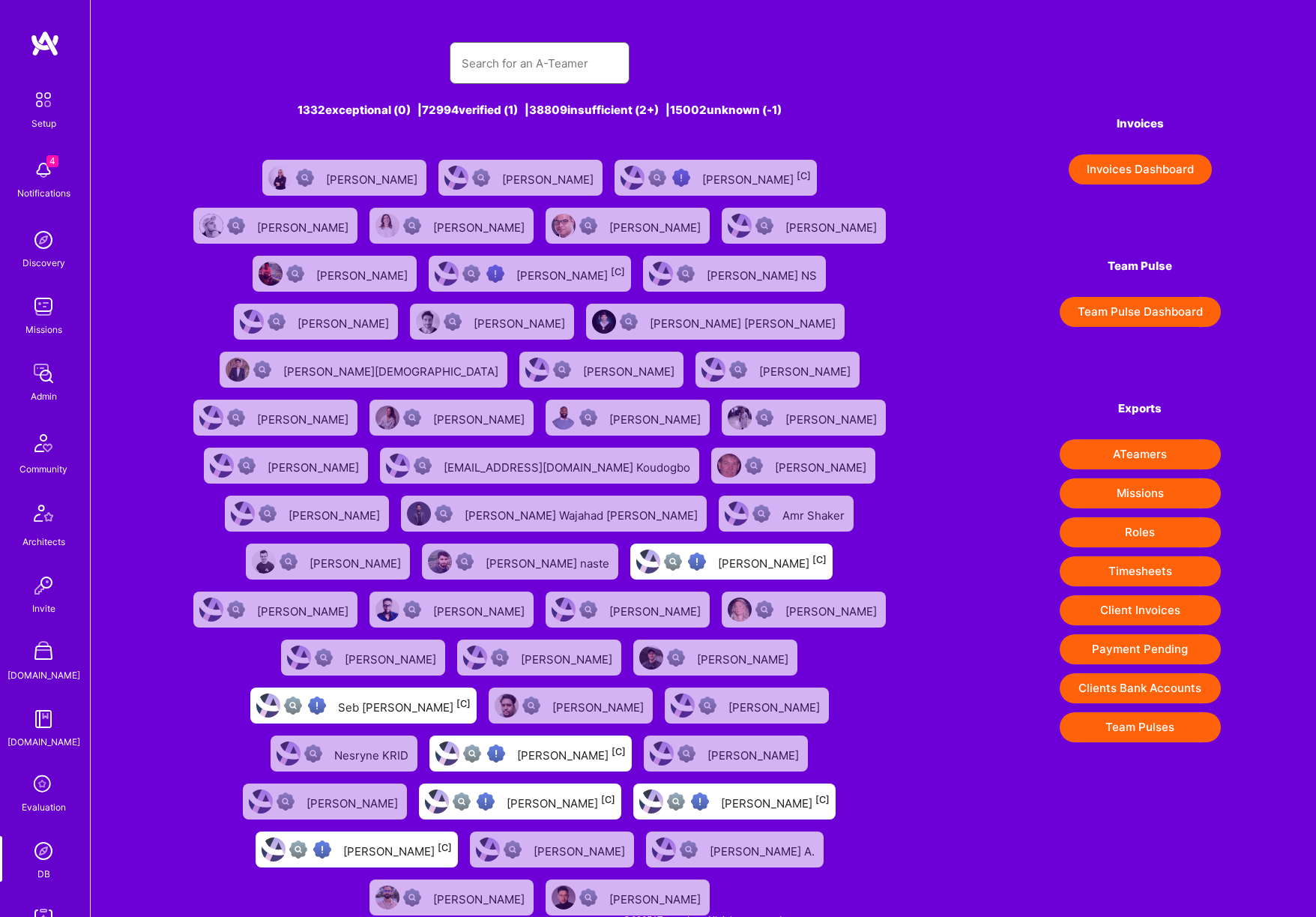
click at [514, 69] on input "text" at bounding box center [540, 63] width 156 height 38
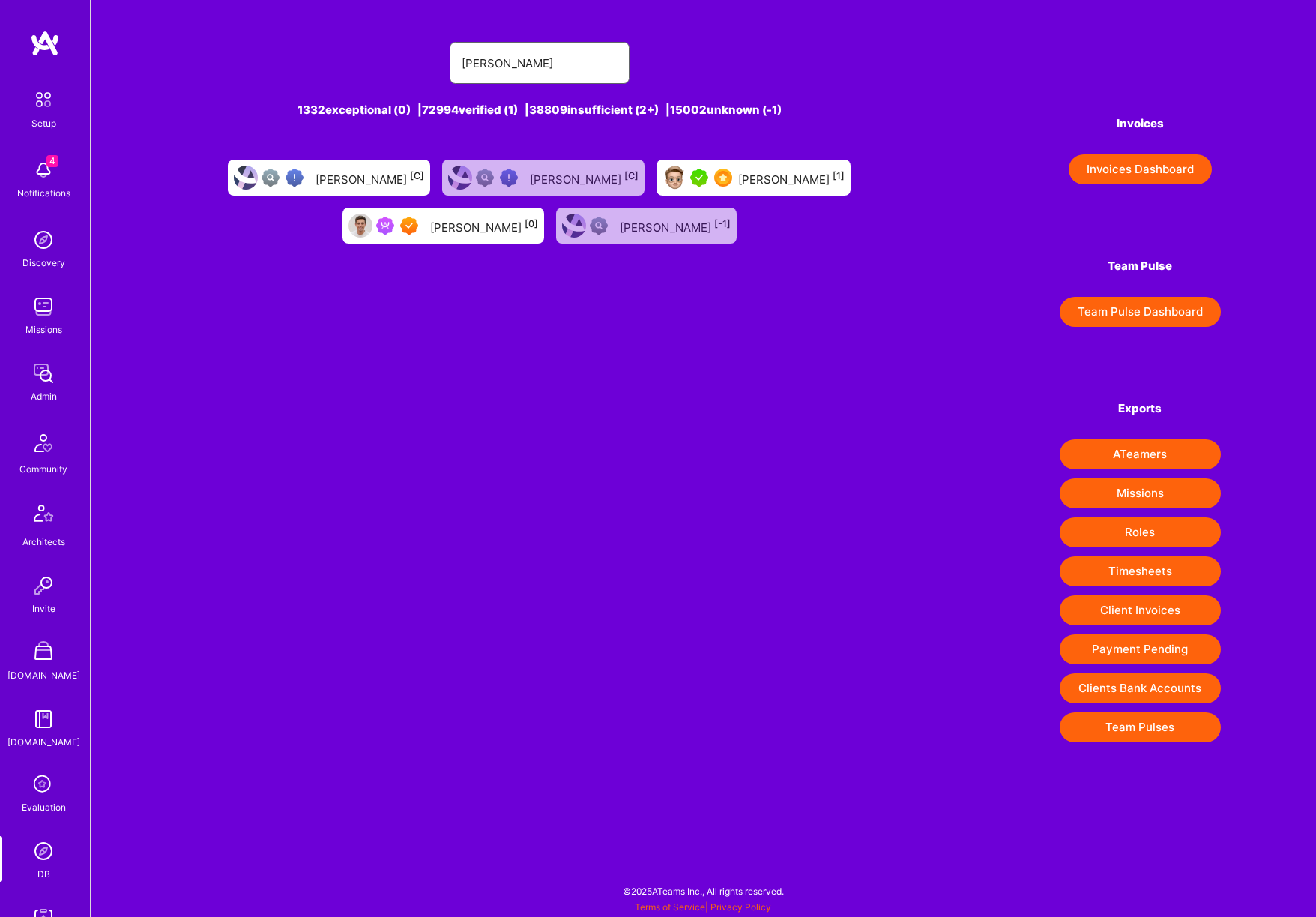
type input "[PERSON_NAME]"
click at [470, 231] on div "[PERSON_NAME] [0]" at bounding box center [484, 225] width 108 height 20
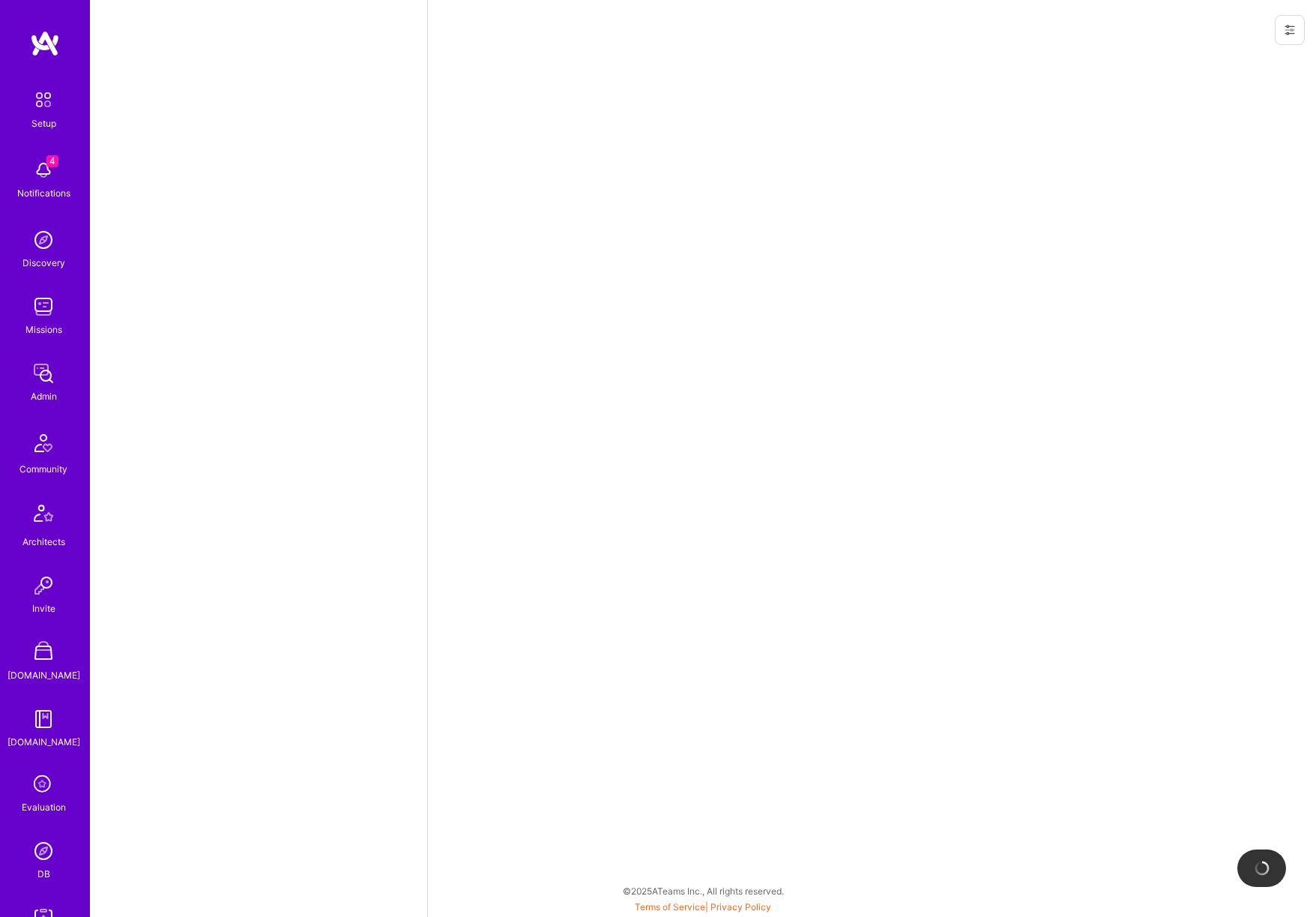
click at [1297, 38] on button at bounding box center [1290, 30] width 30 height 30
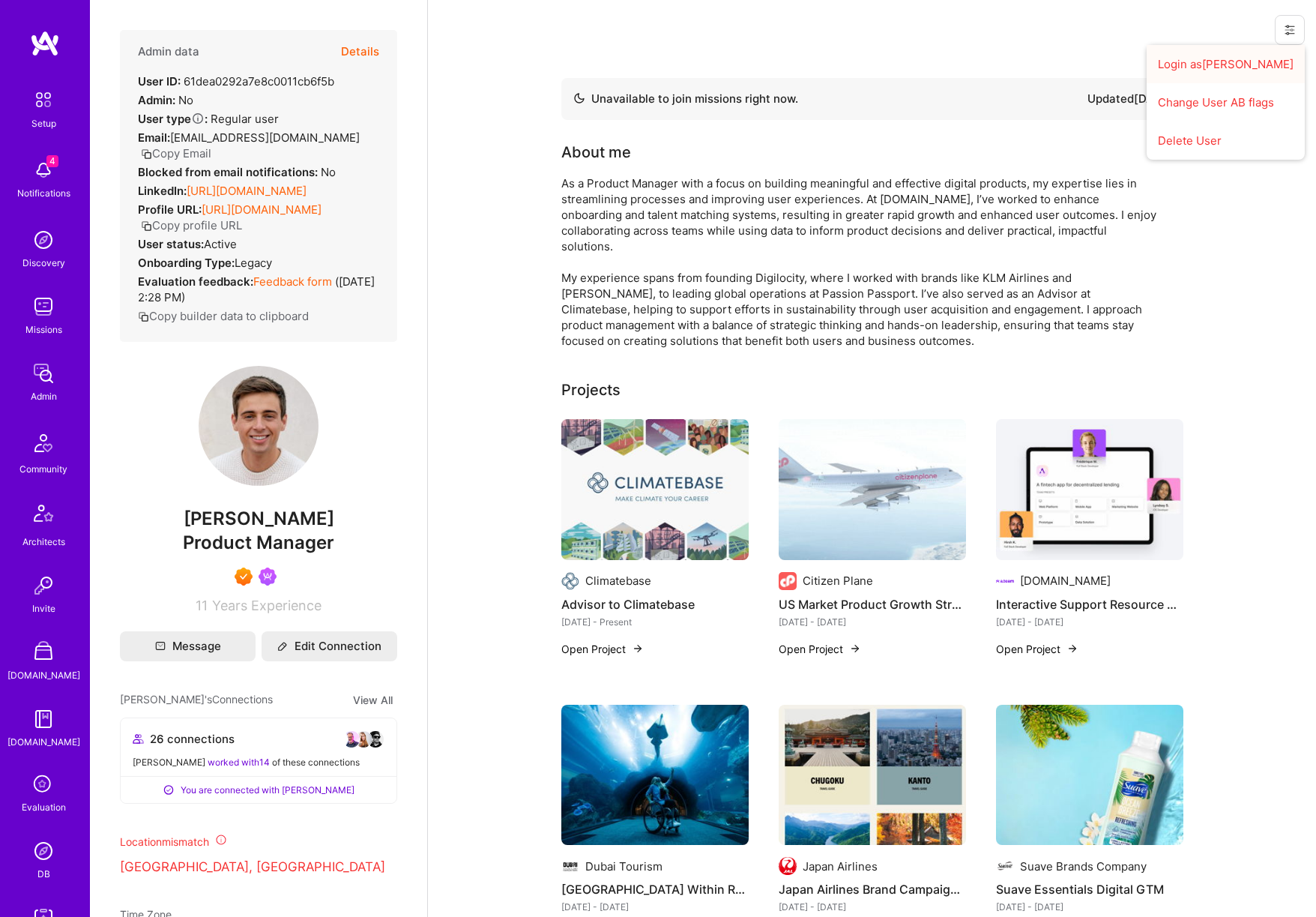
click at [1261, 63] on button "Login as [PERSON_NAME]" at bounding box center [1226, 64] width 158 height 38
